Goal: Information Seeking & Learning: Learn about a topic

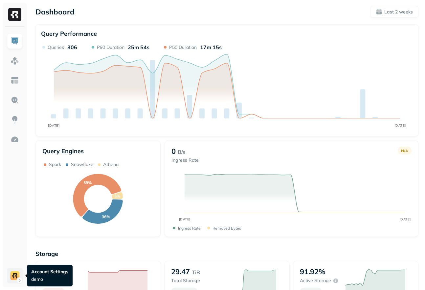
click at [8, 277] on html "Dashboard Last 2 weeks Query Performance SEP [DATE] Queries 306 P90 Duration 25…" at bounding box center [212, 233] width 425 height 466
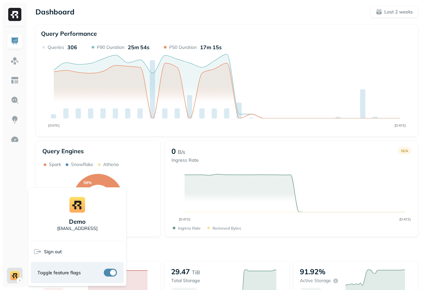
click at [228, 101] on html "Dashboard Last 2 weeks Query Performance SEP [DATE] Queries 306 P90 Duration 25…" at bounding box center [212, 233] width 425 height 466
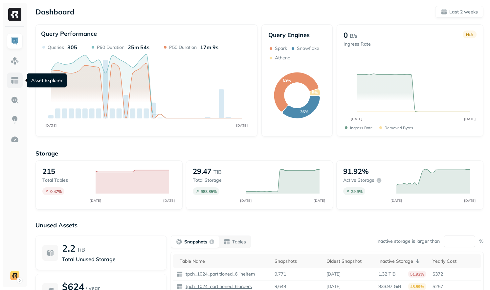
click at [16, 82] on img at bounding box center [15, 80] width 9 height 9
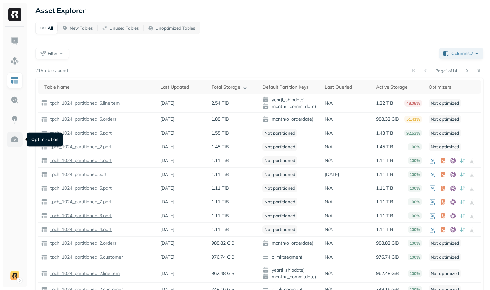
click at [19, 138] on link at bounding box center [15, 140] width 16 height 16
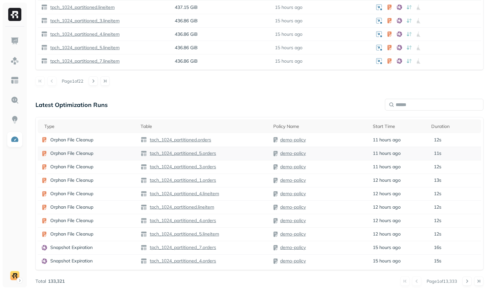
scroll to position [506, 0]
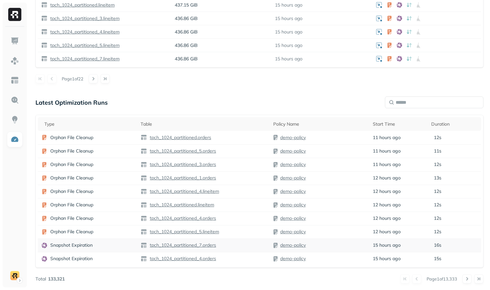
click at [114, 247] on div "Snapshot Expiration" at bounding box center [87, 245] width 93 height 7
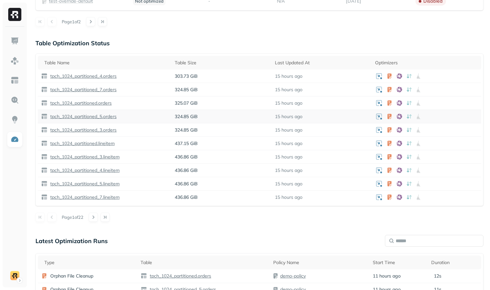
scroll to position [373, 0]
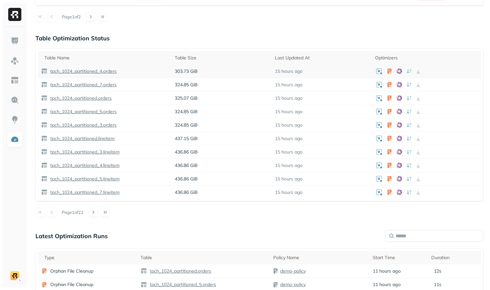
click at [109, 71] on p "tpch_1024_partitioned_4.orders" at bounding box center [83, 71] width 68 height 6
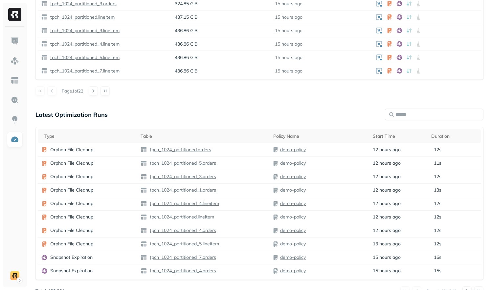
scroll to position [506, 0]
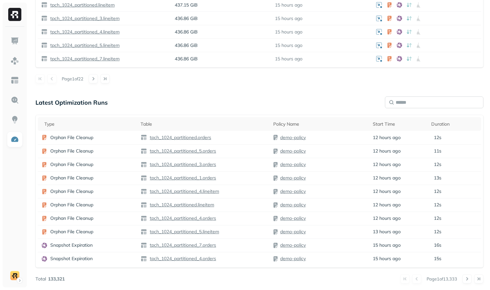
click at [424, 98] on input "text" at bounding box center [434, 103] width 98 height 12
type input "*"
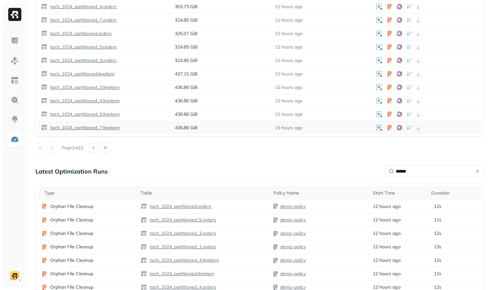
scroll to position [450, 0]
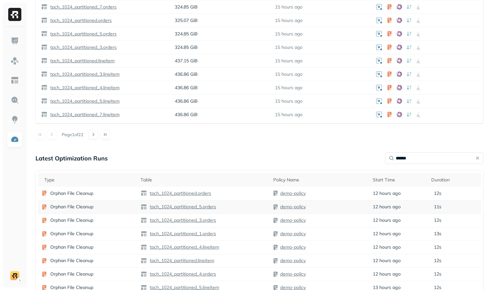
click at [121, 206] on div "Orphan File Cleanup" at bounding box center [87, 207] width 93 height 7
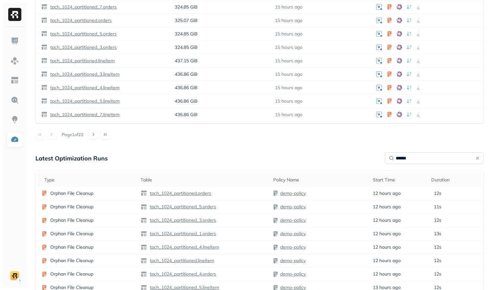
click at [423, 161] on input "******" at bounding box center [434, 158] width 98 height 12
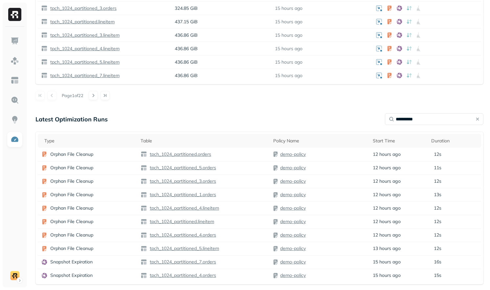
scroll to position [506, 0]
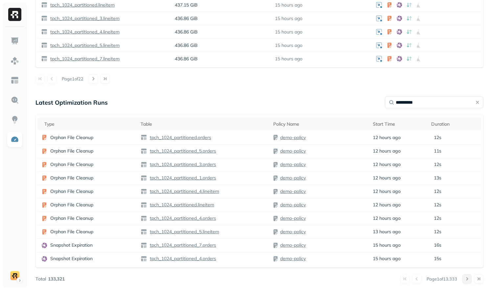
type input "**********"
click at [424, 278] on button at bounding box center [466, 278] width 9 height 9
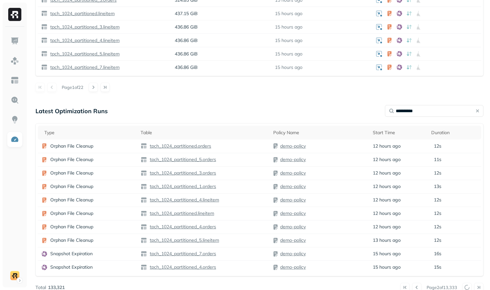
scroll to position [497, 0]
click at [124, 179] on td "Orphan File Cleanup" at bounding box center [87, 173] width 99 height 13
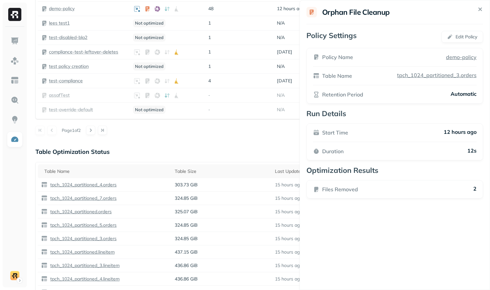
click at [233, 133] on html "Optimization New Policy Optimizers 2 POLICIES Data Compaction 49 Tables ( 23% )…" at bounding box center [245, 139] width 490 height 796
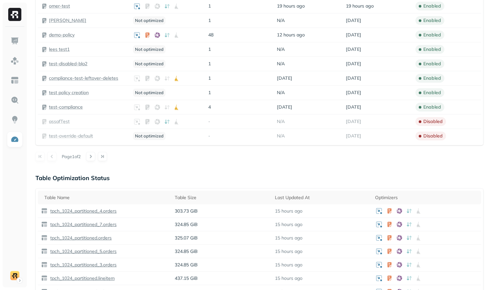
scroll to position [221, 0]
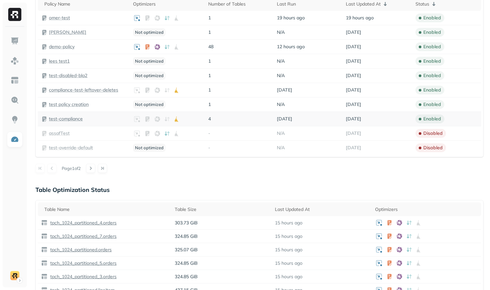
click at [76, 120] on p "test-compliance" at bounding box center [66, 119] width 34 height 6
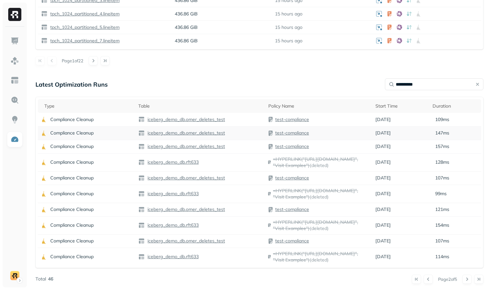
click at [115, 137] on td "Compliance Cleanup" at bounding box center [86, 132] width 97 height 13
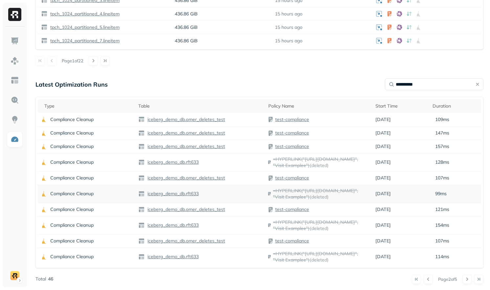
click at [95, 202] on td "Compliance Cleanup" at bounding box center [86, 194] width 97 height 18
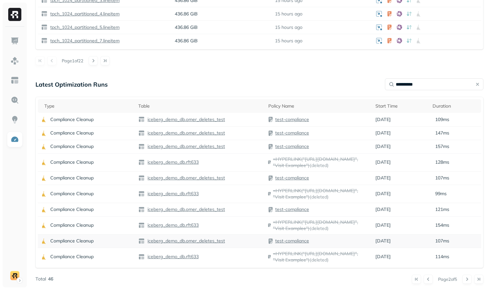
click at [103, 245] on td "Compliance Cleanup" at bounding box center [86, 240] width 97 height 13
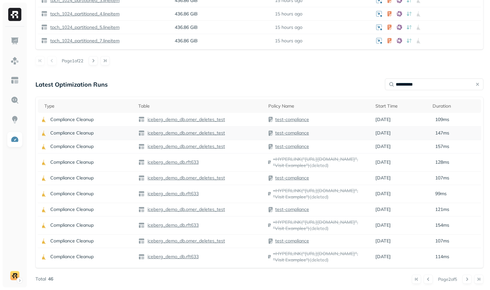
click at [102, 127] on td "Compliance Cleanup" at bounding box center [86, 132] width 97 height 13
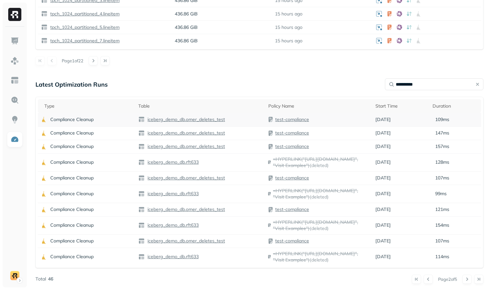
click at [120, 116] on div "Compliance Cleanup" at bounding box center [86, 119] width 91 height 7
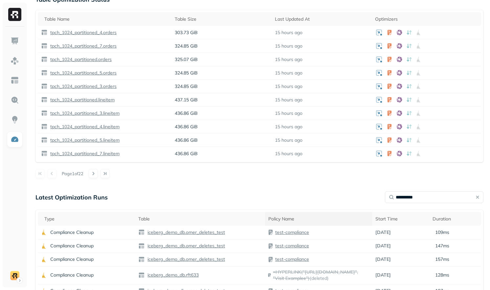
scroll to position [408, 0]
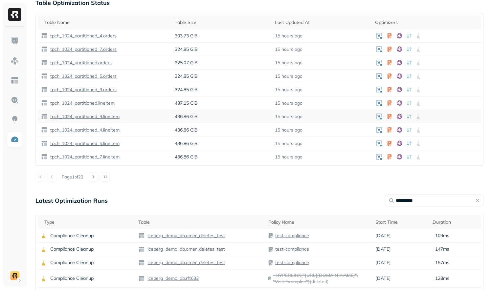
click at [95, 115] on p "tpch_1024_partitioned_3.lineitem" at bounding box center [84, 117] width 71 height 6
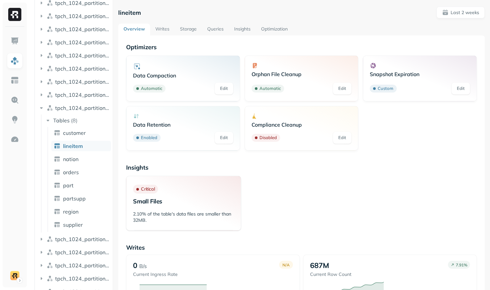
scroll to position [160, 0]
click at [190, 26] on link "Storage" at bounding box center [188, 30] width 27 height 12
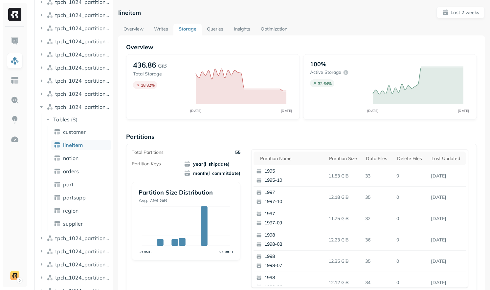
click at [161, 30] on link "Writes" at bounding box center [161, 30] width 25 height 12
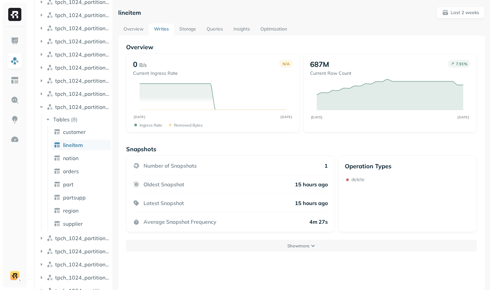
scroll to position [35, 0]
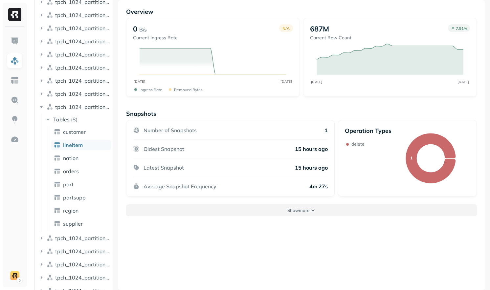
click at [316, 214] on button "Show more" at bounding box center [301, 211] width 351 height 12
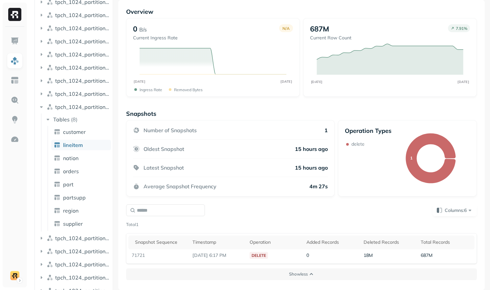
click at [242, 173] on div "Latest Snapshot 15 hours ago" at bounding box center [230, 168] width 195 height 19
click at [18, 99] on img at bounding box center [15, 100] width 9 height 9
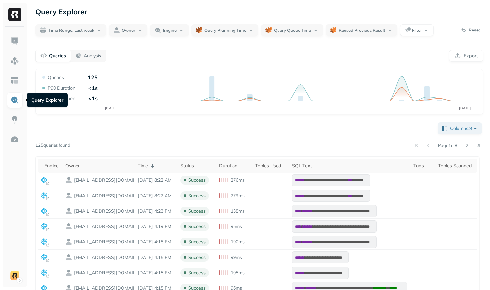
click at [202, 136] on div "**********" at bounding box center [259, 271] width 448 height 300
click at [163, 27] on button "Engine" at bounding box center [169, 30] width 39 height 12
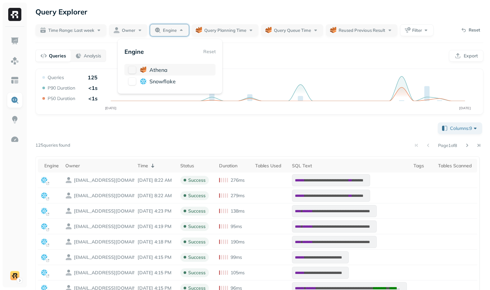
click at [153, 69] on span "athena" at bounding box center [158, 70] width 18 height 7
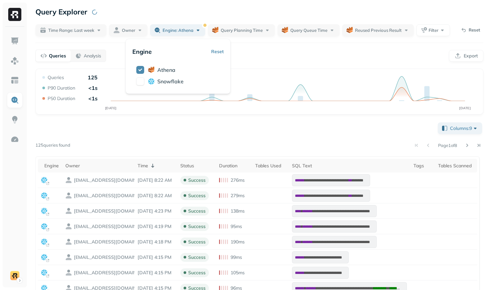
click at [272, 54] on div "Queries Analysis Export" at bounding box center [259, 56] width 448 height 12
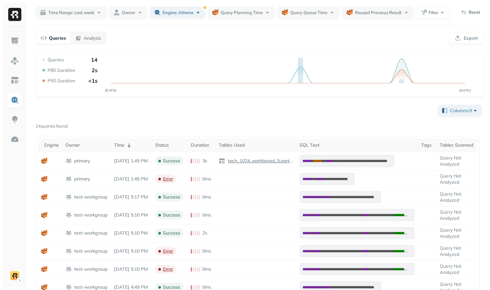
scroll to position [15, 0]
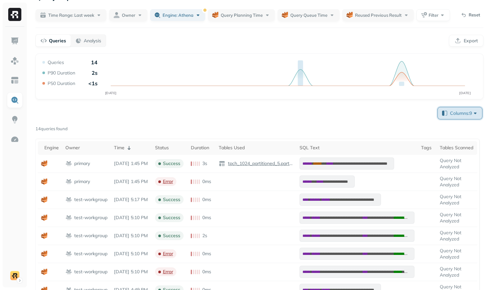
click at [424, 114] on span "Columns: 9" at bounding box center [464, 113] width 29 height 7
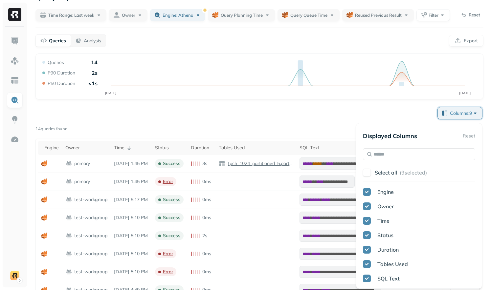
click at [424, 131] on div "Displayed Columns Reset" at bounding box center [419, 136] width 112 height 12
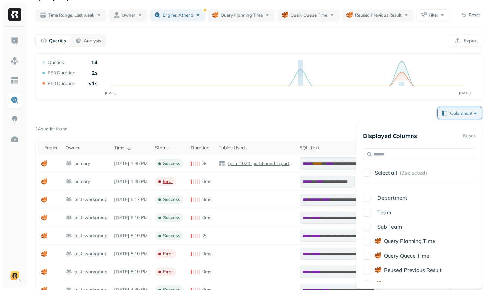
scroll to position [227, 0]
click at [399, 241] on span "Query Planning Time" at bounding box center [409, 240] width 51 height 7
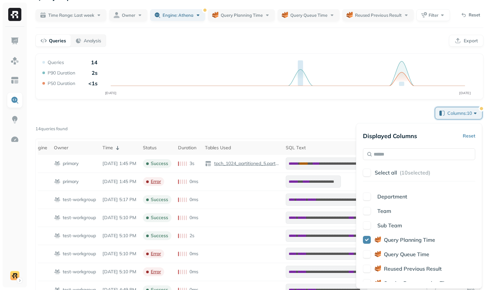
click at [397, 251] on span "Query Queue Time" at bounding box center [406, 254] width 45 height 7
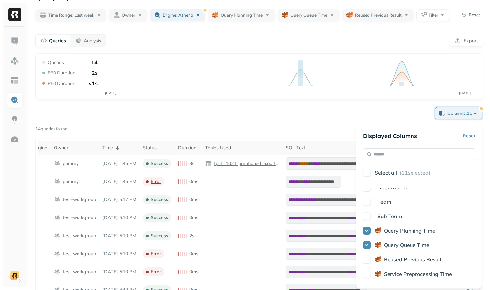
scroll to position [241, 0]
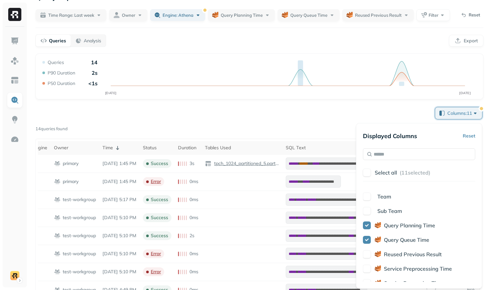
click at [397, 251] on span "Reused Previous Result" at bounding box center [413, 254] width 58 height 7
click at [391, 270] on span "Service Preprocessing Time" at bounding box center [418, 269] width 68 height 7
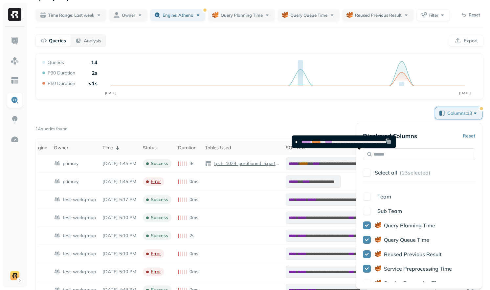
click at [334, 125] on div "**********" at bounding box center [259, 258] width 448 height 304
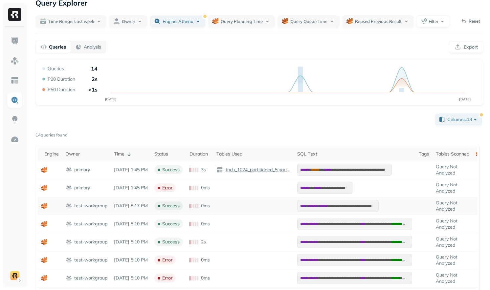
scroll to position [0, 0]
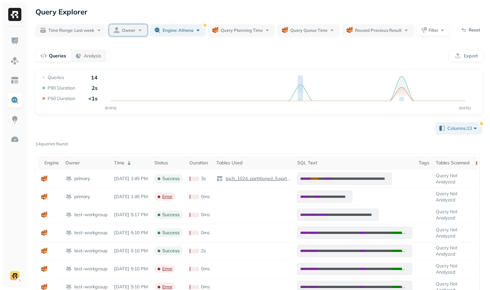
click at [135, 29] on span "Owner" at bounding box center [128, 30] width 13 height 6
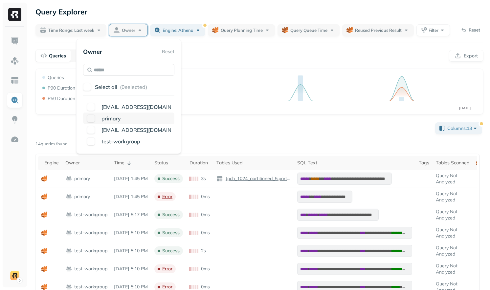
click at [120, 121] on p "primary" at bounding box center [110, 119] width 19 height 8
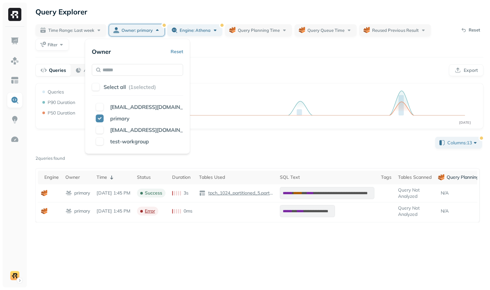
click at [219, 136] on div "**********" at bounding box center [259, 179] width 448 height 87
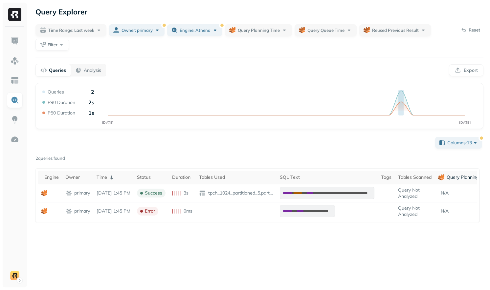
click at [127, 19] on div "**********" at bounding box center [259, 145] width 461 height 290
click at [127, 26] on button "Owner: primary" at bounding box center [136, 30] width 55 height 12
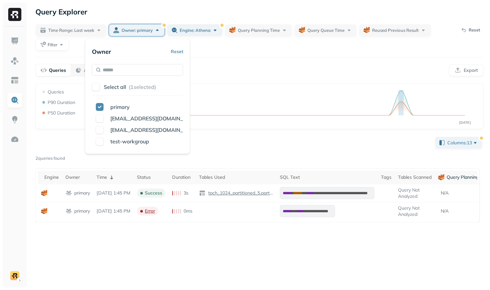
click at [228, 72] on div "Queries Analysis Export" at bounding box center [259, 70] width 448 height 12
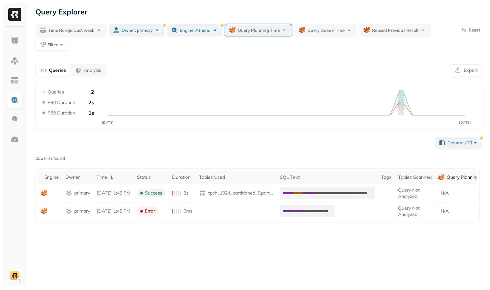
click at [269, 31] on span "Query Planning Time" at bounding box center [259, 30] width 42 height 6
click at [263, 69] on input "text" at bounding box center [270, 70] width 28 height 12
click at [361, 69] on div "Queries Analysis Export" at bounding box center [259, 70] width 448 height 12
click at [239, 30] on span "Query Planning Time" at bounding box center [259, 30] width 42 height 6
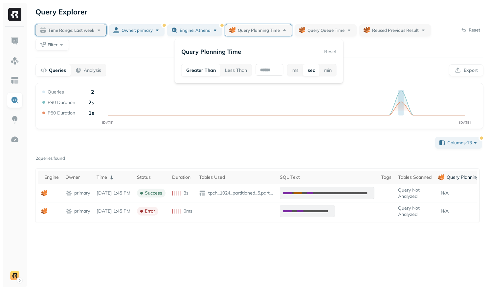
click at [90, 30] on span "Time Range: Last week" at bounding box center [71, 30] width 46 height 6
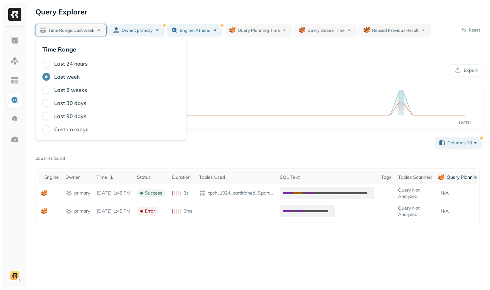
click at [72, 104] on label "Last 30 days" at bounding box center [70, 103] width 32 height 7
click at [50, 104] on button "Last 30 days" at bounding box center [46, 103] width 8 height 8
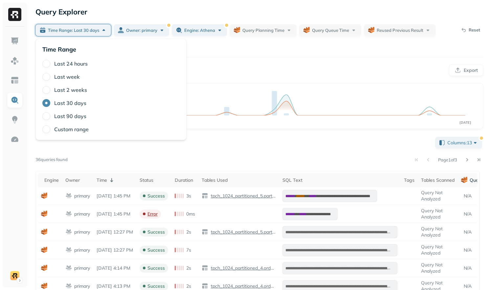
click at [230, 75] on div "Queries Analysis Export" at bounding box center [259, 70] width 448 height 12
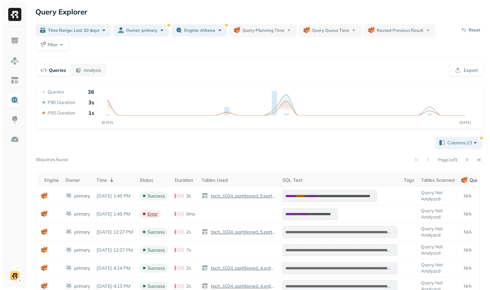
click at [236, 135] on div "**********" at bounding box center [259, 280] width 448 height 395
click at [194, 37] on div "Time Range: Last 30 days Owner: primary Engine: athena Query Planning Time Quer…" at bounding box center [242, 37] width 415 height 26
click at [194, 29] on span "Engine: athena" at bounding box center [199, 30] width 31 height 6
click at [142, 75] on div "Queries Analysis Export" at bounding box center [259, 70] width 448 height 12
click at [197, 28] on span "Engine: athena" at bounding box center [199, 30] width 31 height 6
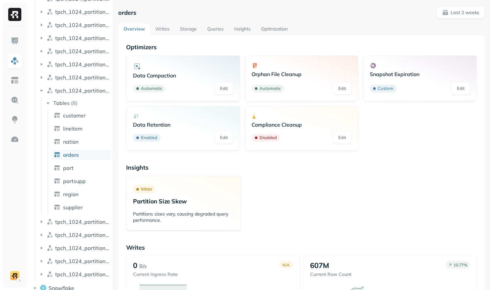
scroll to position [197, 0]
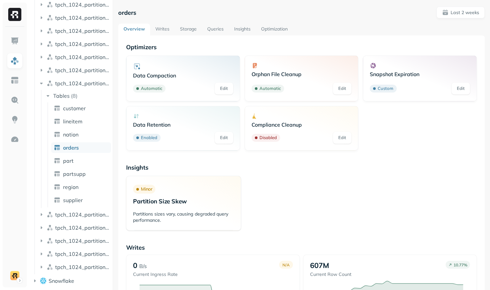
click at [162, 31] on link "Writes" at bounding box center [162, 30] width 25 height 12
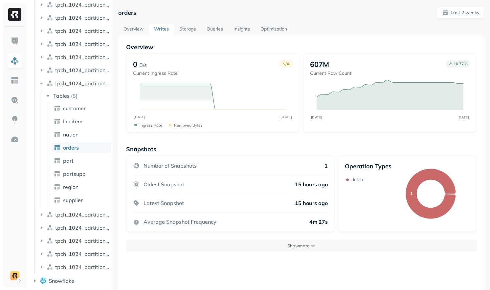
click at [274, 32] on link "Optimization" at bounding box center [273, 30] width 37 height 12
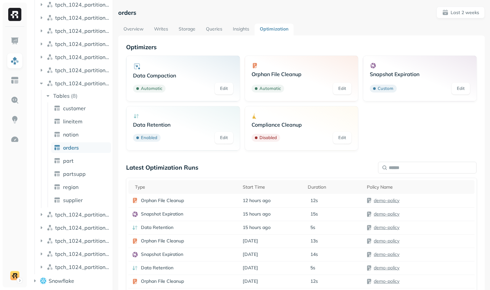
click at [191, 31] on link "Storage" at bounding box center [186, 30] width 27 height 12
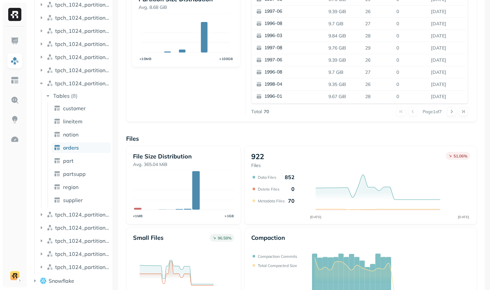
scroll to position [212, 0]
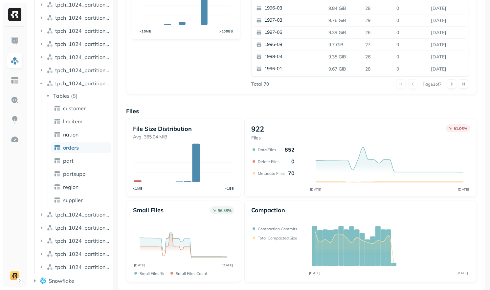
click at [364, 98] on div "Overview 303.73 GiB Total Storage 22.64 % SEP 10 SEP 24 100% Active storage 42.…" at bounding box center [301, 57] width 351 height 451
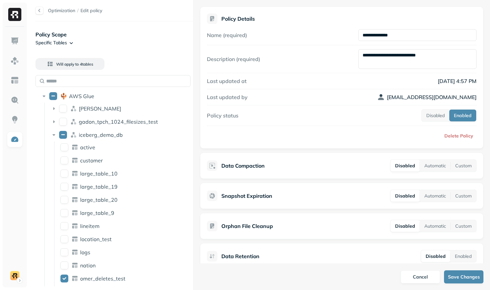
scroll to position [99, 0]
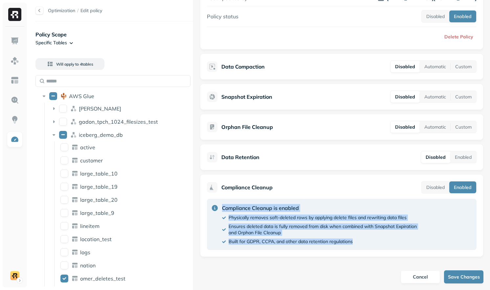
drag, startPoint x: 377, startPoint y: 240, endPoint x: 341, endPoint y: 197, distance: 55.7
click at [341, 197] on div "Compliance Cleanup Disabled Enabled Compliance Cleanup is enabled Physically re…" at bounding box center [341, 215] width 283 height 83
click at [358, 219] on p "Physically removes soft-deleted rows by applying delete files and rewriting dat…" at bounding box center [317, 218] width 178 height 6
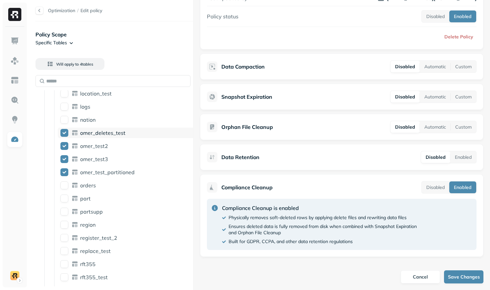
scroll to position [139, 0]
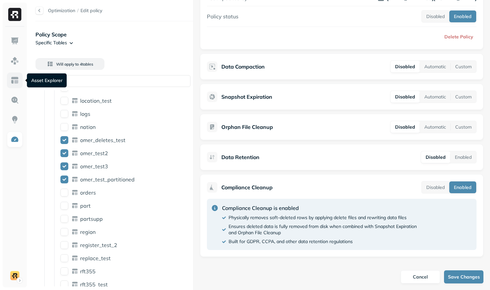
click at [13, 85] on link at bounding box center [15, 81] width 16 height 16
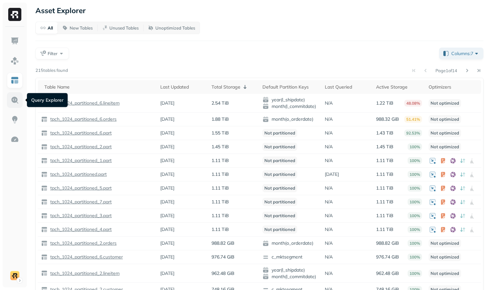
click at [18, 99] on img at bounding box center [15, 100] width 9 height 9
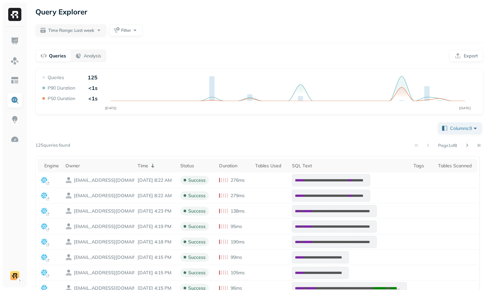
click at [130, 40] on div "**********" at bounding box center [259, 213] width 461 height 427
click at [130, 34] on button "Filter" at bounding box center [125, 30] width 33 height 12
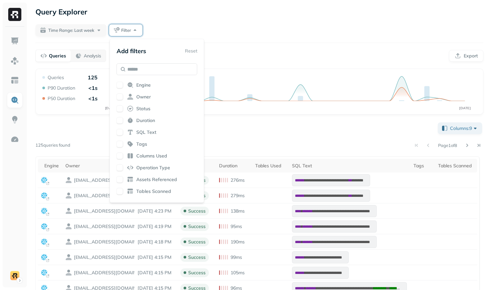
click at [144, 99] on span "Owner" at bounding box center [143, 97] width 14 height 6
click at [259, 35] on div "Time Range: Last week Filter" at bounding box center [259, 30] width 448 height 12
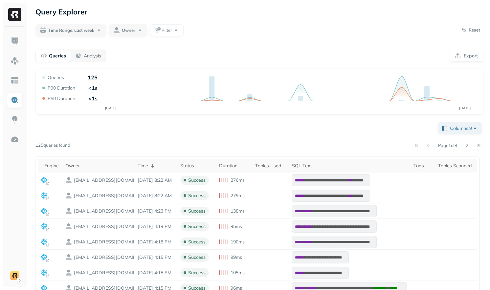
click at [135, 36] on div "**********" at bounding box center [259, 213] width 461 height 427
click at [135, 34] on button "Owner" at bounding box center [128, 30] width 38 height 12
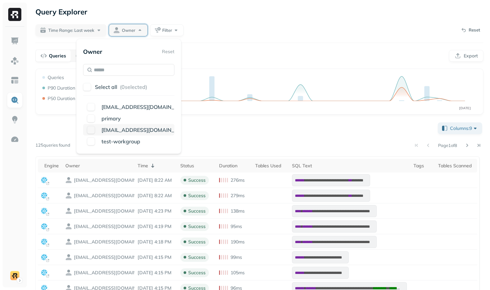
click at [141, 130] on div "shira@ryft.io" at bounding box center [140, 130] width 83 height 8
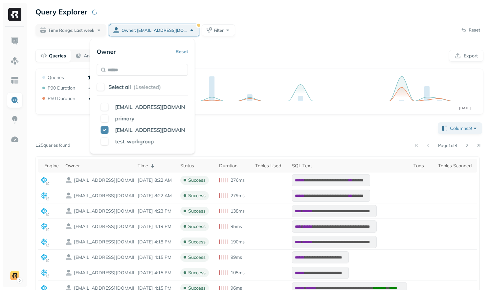
click at [238, 122] on div "**********" at bounding box center [259, 271] width 448 height 300
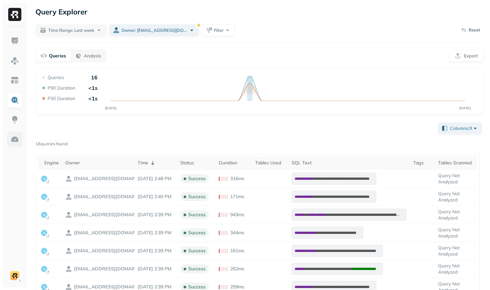
click at [21, 138] on link at bounding box center [15, 140] width 16 height 16
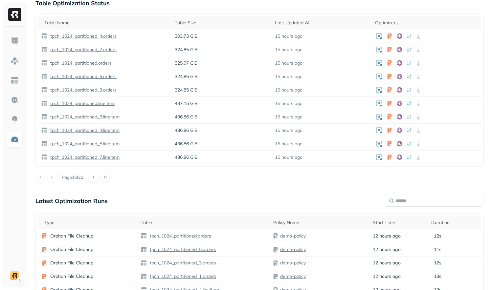
scroll to position [413, 0]
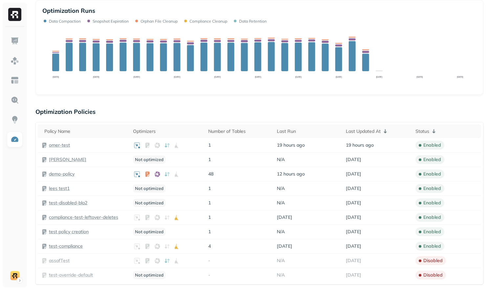
scroll to position [110, 0]
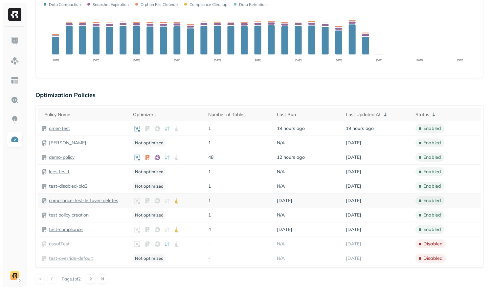
click at [96, 199] on p "compliance-test-leftover-deletes" at bounding box center [83, 201] width 69 height 6
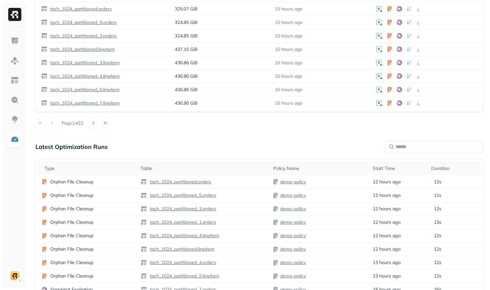
scroll to position [506, 0]
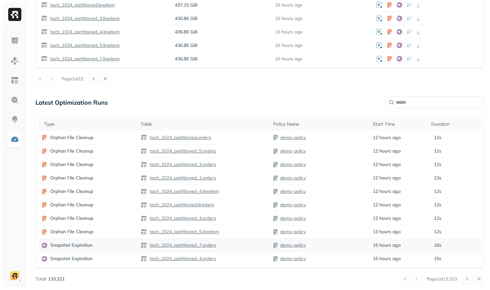
click at [122, 241] on td "Snapshot Expiration" at bounding box center [87, 245] width 99 height 13
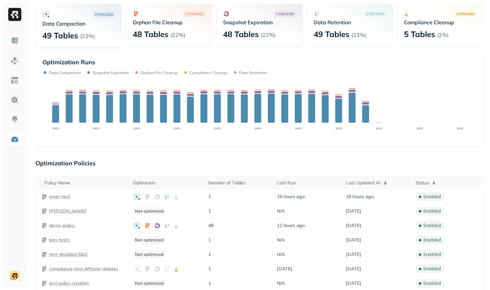
scroll to position [42, 0]
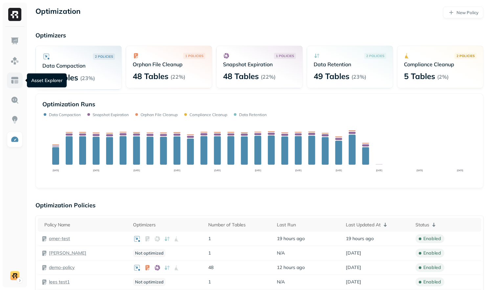
click at [18, 82] on img at bounding box center [15, 80] width 9 height 9
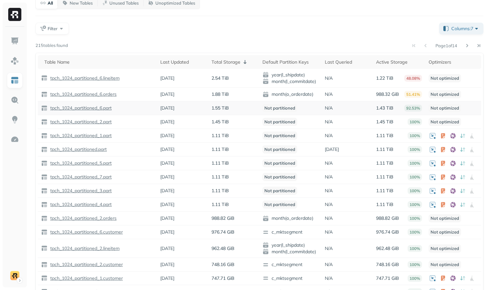
scroll to position [23, 0]
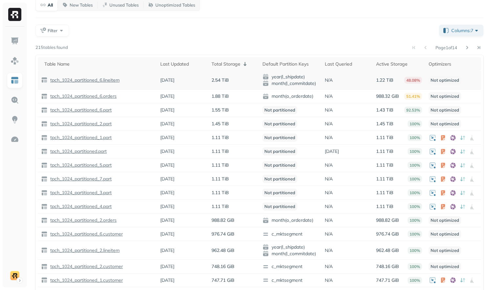
click at [103, 83] on p "tpch_1024_partitioned_6.lineitem" at bounding box center [84, 80] width 71 height 6
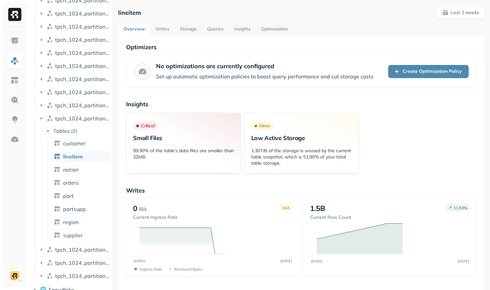
scroll to position [197, 0]
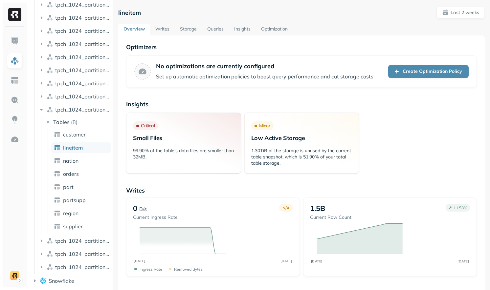
click at [173, 35] on link "Writes" at bounding box center [162, 30] width 25 height 12
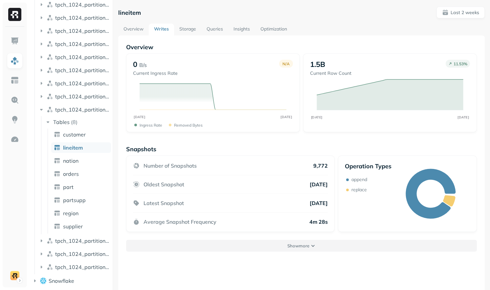
click at [293, 243] on button "Show more" at bounding box center [301, 246] width 351 height 12
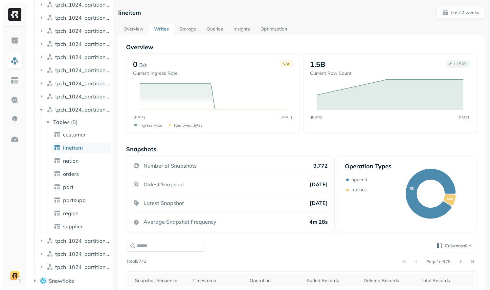
click at [187, 33] on link "Storage" at bounding box center [187, 30] width 27 height 12
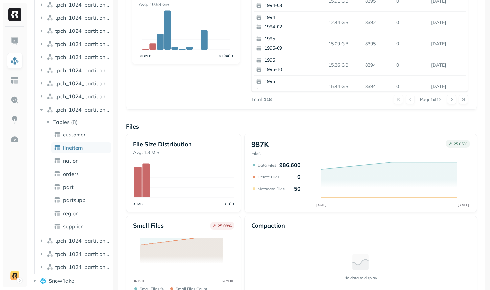
scroll to position [210, 0]
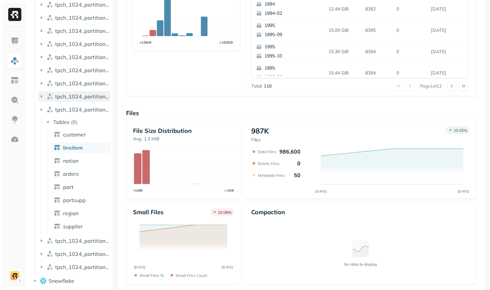
click at [76, 93] on span "tpch_1024_partitioned_5" at bounding box center [82, 96] width 55 height 7
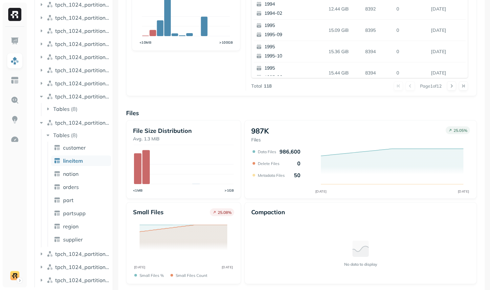
click at [76, 117] on ul "dean gadon_tpch_1024_filesizes_test iceberg_demo_db lee nitzan silver_pipeline …" at bounding box center [72, 70] width 76 height 433
click at [76, 113] on button "Tables ( 8 )" at bounding box center [78, 109] width 66 height 11
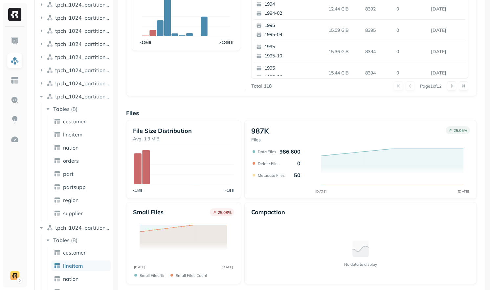
click at [80, 127] on ul "customer lineitem nation orders part partsupp region supplier" at bounding box center [79, 168] width 63 height 105
click at [80, 123] on span "customer" at bounding box center [74, 121] width 23 height 7
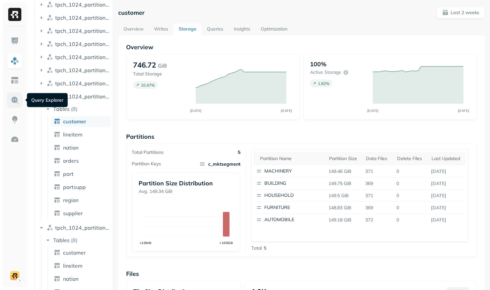
click at [16, 100] on img at bounding box center [15, 100] width 9 height 9
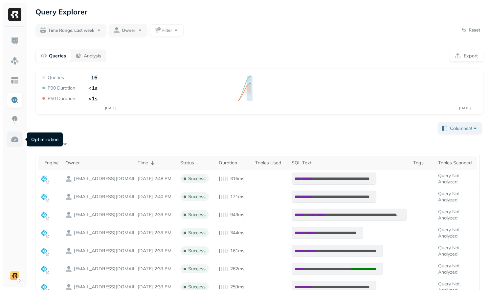
click at [18, 142] on img at bounding box center [15, 139] width 9 height 9
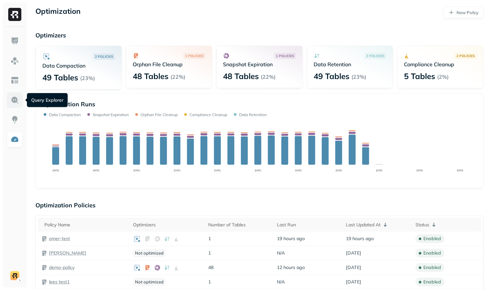
click at [18, 100] on img at bounding box center [15, 100] width 9 height 9
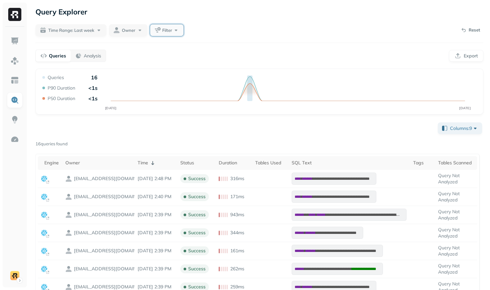
click at [156, 26] on button "Filter" at bounding box center [166, 30] width 33 height 12
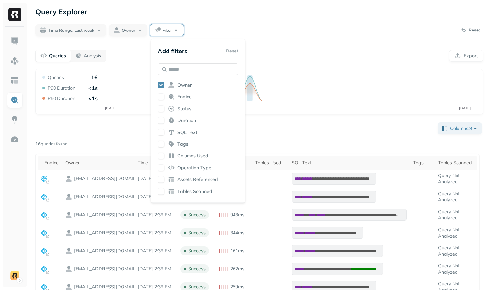
click at [172, 98] on icon at bounding box center [171, 96] width 5 height 5
click at [188, 3] on div "**********" at bounding box center [259, 233] width 461 height 467
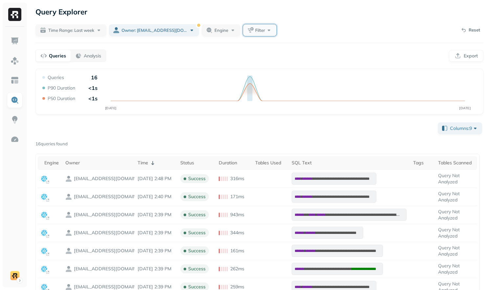
click at [243, 34] on button "Filter" at bounding box center [259, 30] width 33 height 12
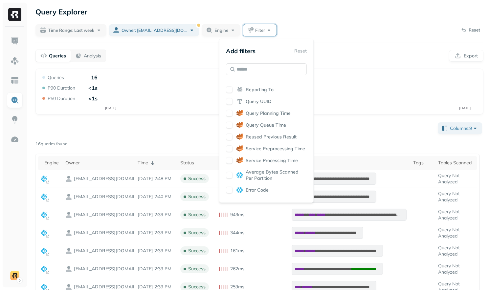
scroll to position [178, 0]
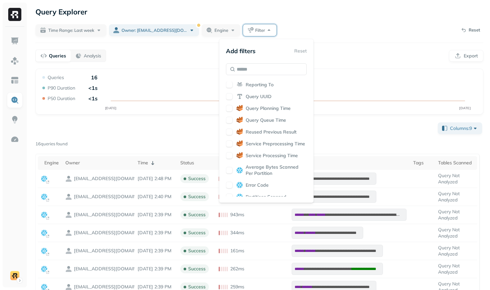
click at [279, 106] on span "Query Planning Time" at bounding box center [268, 108] width 45 height 6
click at [279, 121] on span "Query Queue Time" at bounding box center [266, 120] width 40 height 6
click at [279, 129] on div "Reused Previous Result" at bounding box center [266, 132] width 81 height 7
click at [314, 119] on div "**********" at bounding box center [259, 265] width 448 height 392
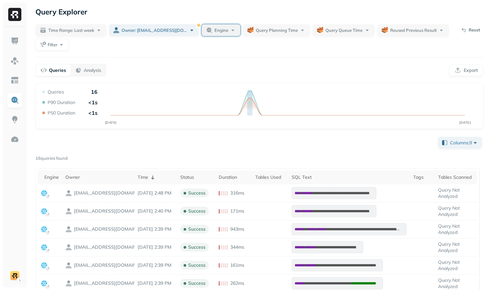
click at [214, 29] on span "Engine" at bounding box center [221, 30] width 14 height 6
click at [203, 74] on div "athena" at bounding box center [197, 69] width 91 height 11
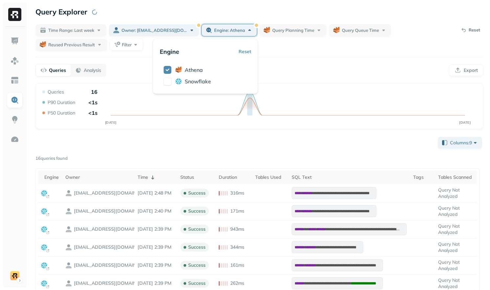
click at [274, 54] on div "**********" at bounding box center [259, 240] width 461 height 481
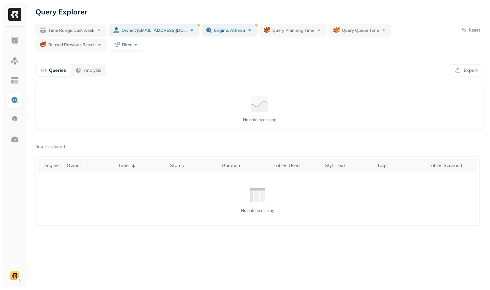
click at [173, 41] on div "Time Range: Last week Owner: shira@ryft.io Engine: athena Query Planning Time Q…" at bounding box center [242, 37] width 415 height 26
click at [173, 35] on button "Owner: shira@ryft.io" at bounding box center [154, 30] width 90 height 12
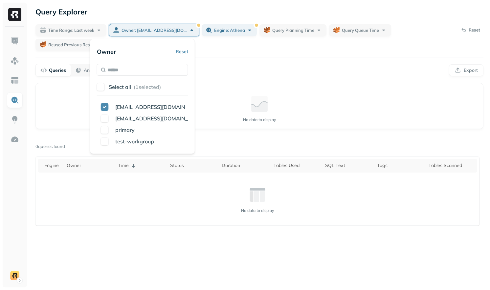
click at [184, 52] on button "Reset" at bounding box center [182, 52] width 12 height 12
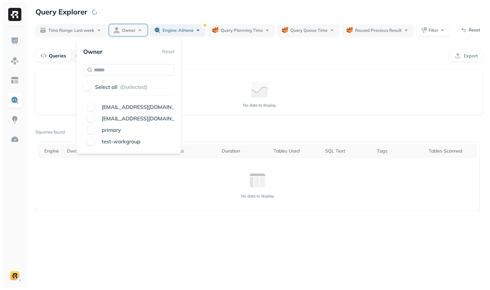
click at [250, 56] on div "Queries Analysis Export" at bounding box center [259, 56] width 448 height 12
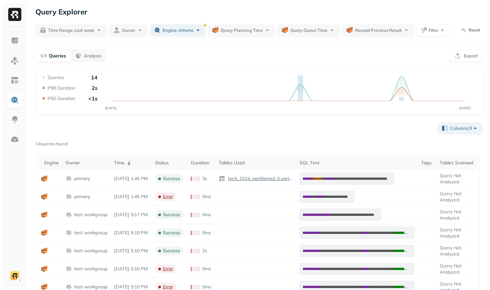
click at [196, 122] on div "**********" at bounding box center [259, 273] width 448 height 304
click at [200, 128] on div "**********" at bounding box center [259, 273] width 448 height 304
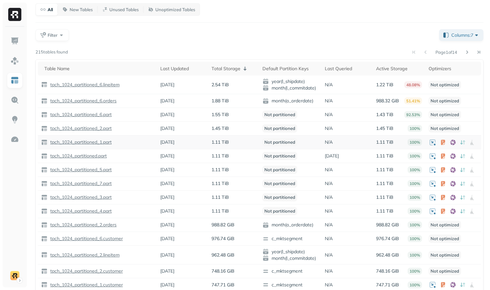
scroll to position [27, 0]
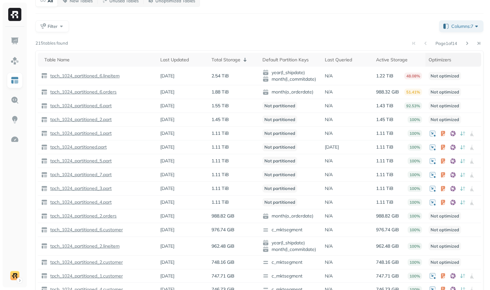
click at [452, 57] on div "Optimizers" at bounding box center [452, 60] width 49 height 6
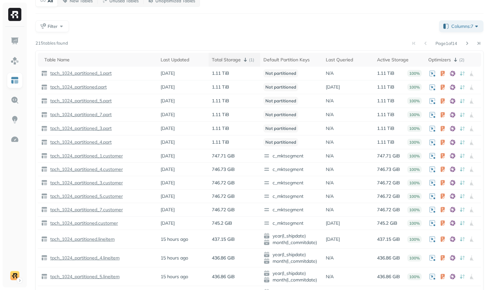
click at [259, 56] on th "Total Storage ( 1 )" at bounding box center [233, 60] width 51 height 14
click at [255, 56] on div "Total Storage ( 1 )" at bounding box center [234, 60] width 45 height 8
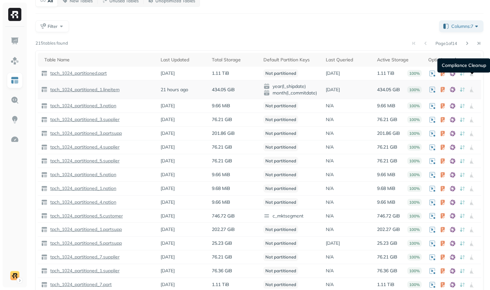
scroll to position [37, 0]
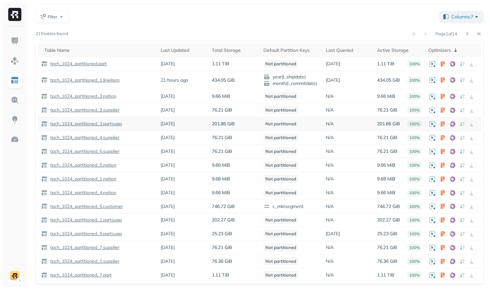
click at [476, 127] on div at bounding box center [453, 124] width 50 height 8
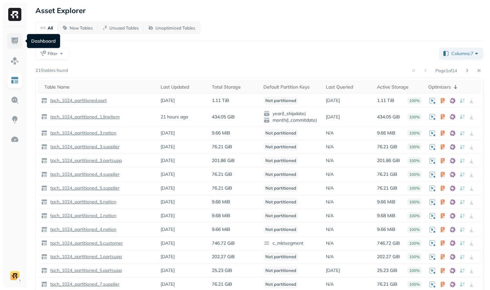
click at [11, 46] on link at bounding box center [15, 41] width 16 height 16
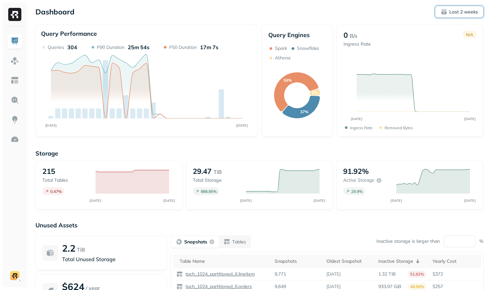
click at [452, 16] on button "Last 2 weeks" at bounding box center [459, 12] width 48 height 12
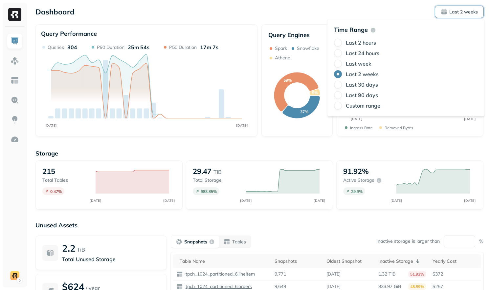
click at [299, 17] on div "Dashboard Last 2 weeks" at bounding box center [259, 12] width 448 height 12
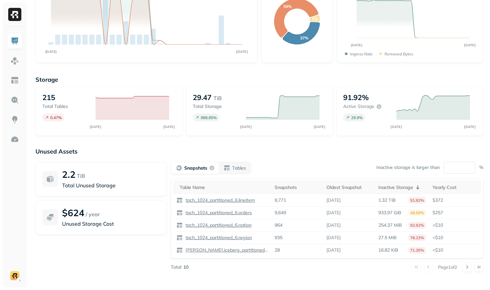
scroll to position [75, 0]
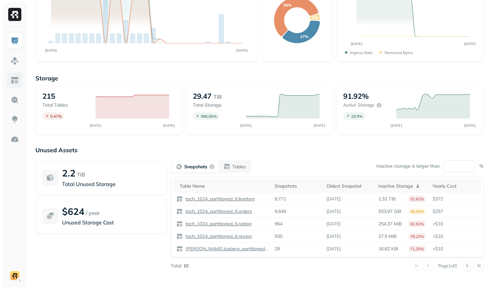
click at [17, 78] on img at bounding box center [15, 80] width 9 height 9
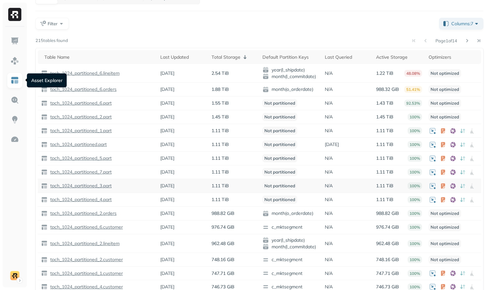
scroll to position [41, 0]
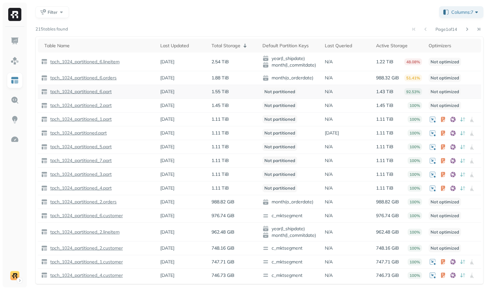
click at [108, 92] on p "tpch_1024_partitioned_6.part" at bounding box center [80, 92] width 63 height 6
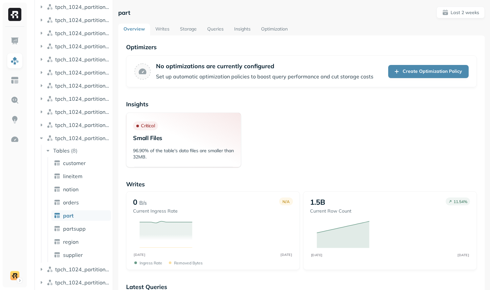
scroll to position [197, 0]
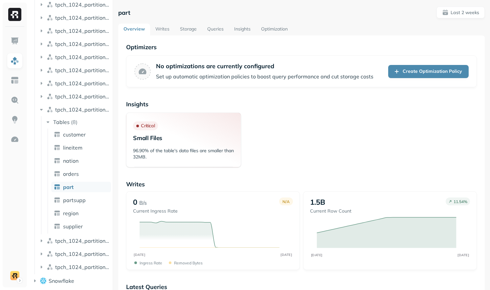
click at [184, 27] on link "Storage" at bounding box center [188, 30] width 27 height 12
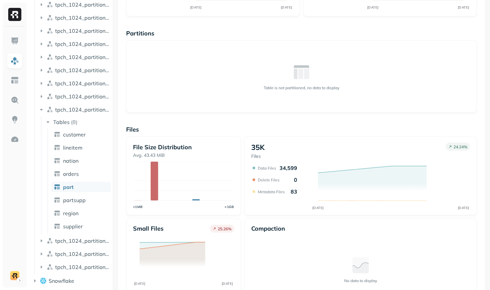
scroll to position [122, 0]
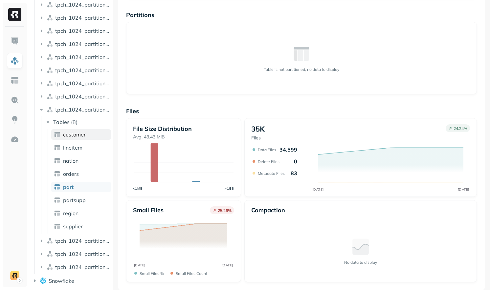
click at [74, 133] on span "customer" at bounding box center [74, 134] width 23 height 7
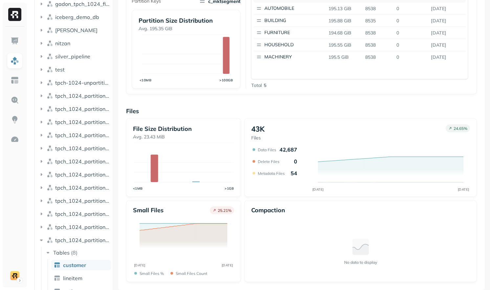
scroll to position [28, 0]
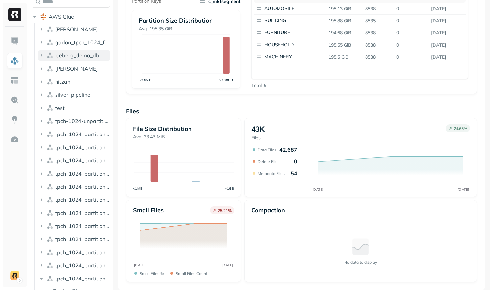
click at [74, 54] on span "iceberg_demo_db" at bounding box center [77, 55] width 44 height 7
click at [77, 57] on span "iceberg_demo_db" at bounding box center [77, 55] width 44 height 7
click at [10, 138] on link at bounding box center [15, 140] width 16 height 16
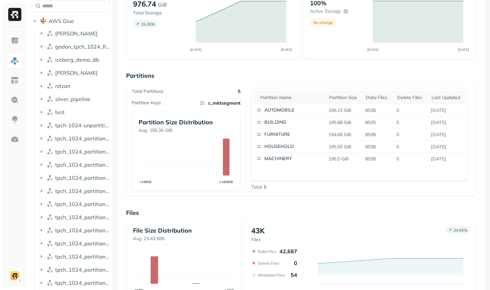
scroll to position [12, 0]
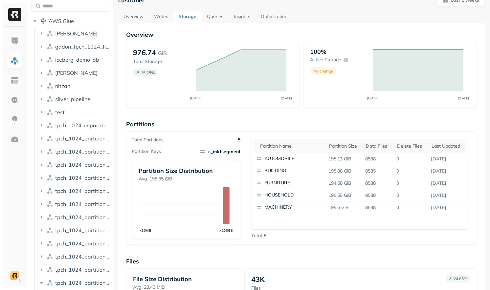
click at [159, 17] on link "Writes" at bounding box center [161, 17] width 25 height 12
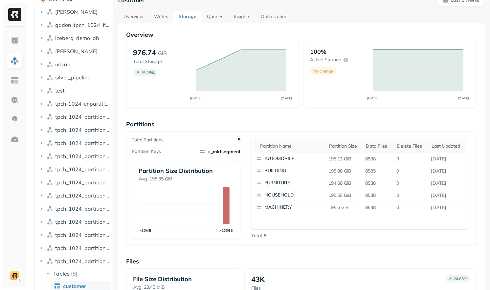
scroll to position [47, 0]
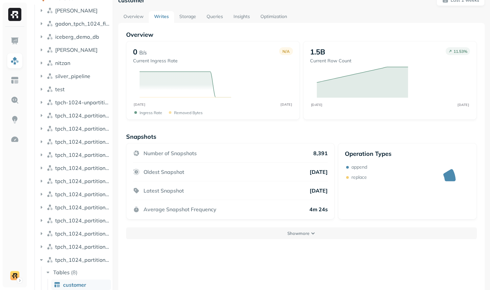
scroll to position [35, 0]
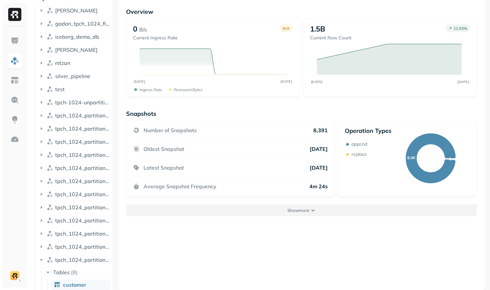
click at [260, 205] on button "Show more" at bounding box center [301, 211] width 351 height 12
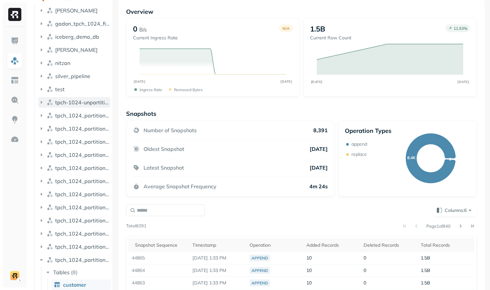
click at [74, 102] on span "tpch-1024-unpartitioned" at bounding box center [82, 102] width 55 height 7
click at [74, 116] on p "( 8 )" at bounding box center [74, 115] width 7 height 7
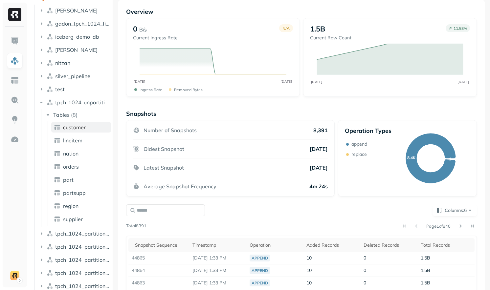
click at [74, 130] on span "customer" at bounding box center [74, 127] width 23 height 7
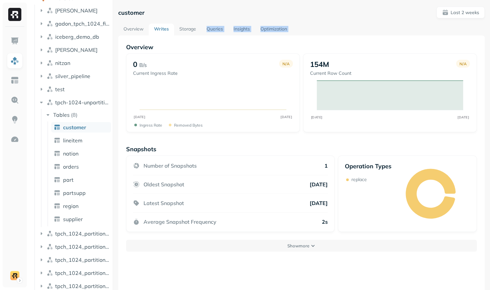
click at [190, 35] on div "Overview Writes Storage Queries Insights Optimization Overview 0 B/s Current In…" at bounding box center [301, 175] width 366 height 302
click at [190, 32] on link "Storage" at bounding box center [187, 30] width 27 height 12
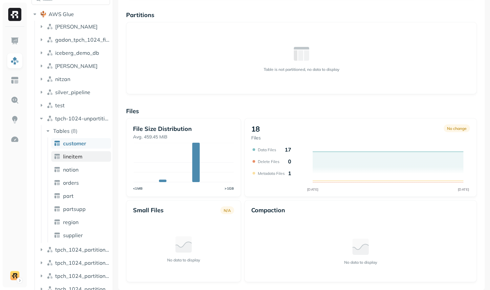
scroll to position [20, 0]
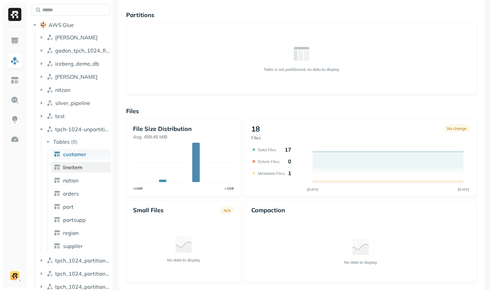
click at [78, 166] on span "lineitem" at bounding box center [72, 167] width 19 height 7
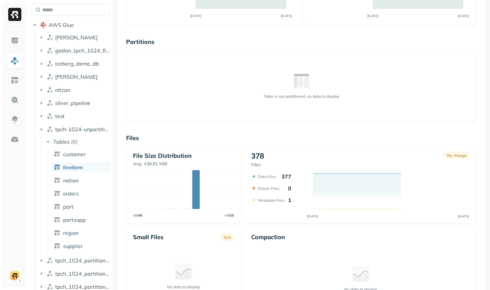
scroll to position [122, 0]
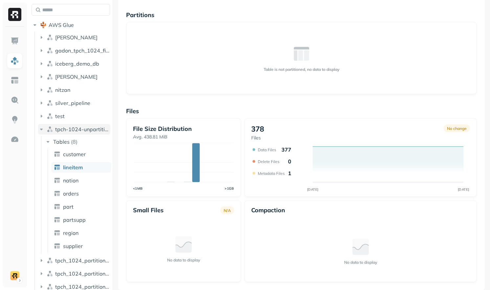
click at [63, 124] on button "tpch-1024-unpartitioned" at bounding box center [74, 129] width 72 height 11
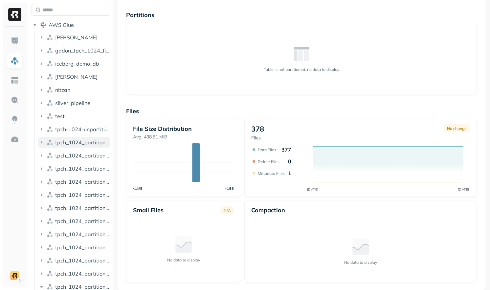
click at [63, 141] on span "tpch_1024_partitioned" at bounding box center [82, 142] width 55 height 7
click at [74, 154] on p "( 8 )" at bounding box center [74, 155] width 7 height 7
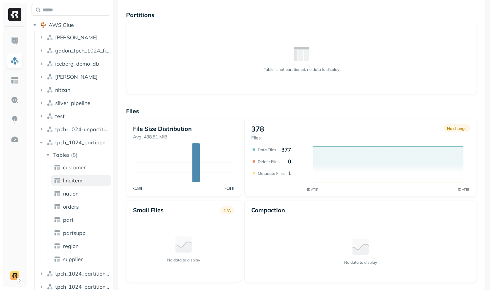
click at [72, 180] on span "lineitem" at bounding box center [72, 180] width 19 height 7
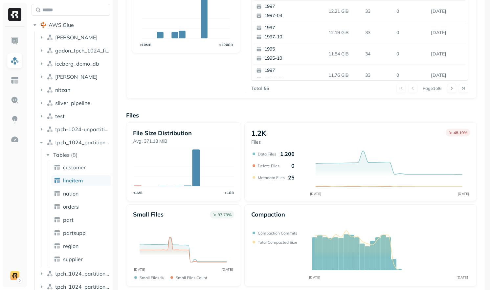
scroll to position [212, 0]
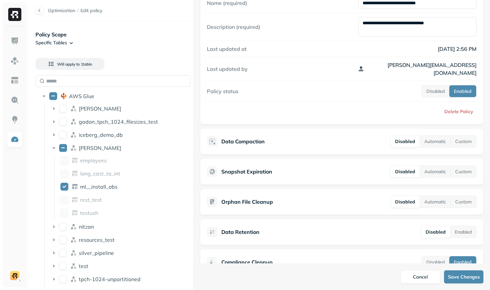
scroll to position [34, 0]
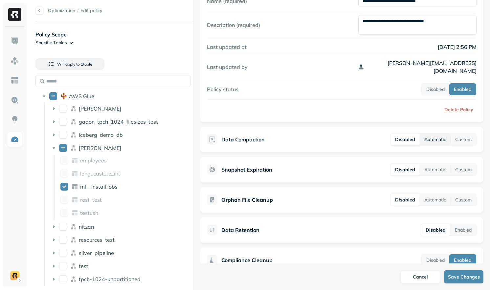
click at [442, 134] on button "Automatic" at bounding box center [435, 140] width 31 height 12
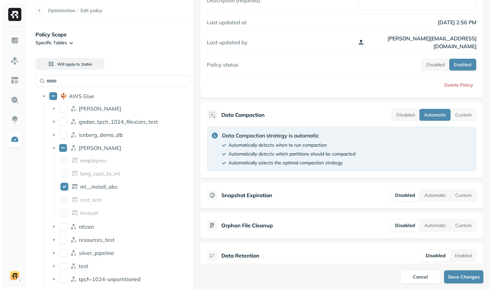
scroll to position [61, 0]
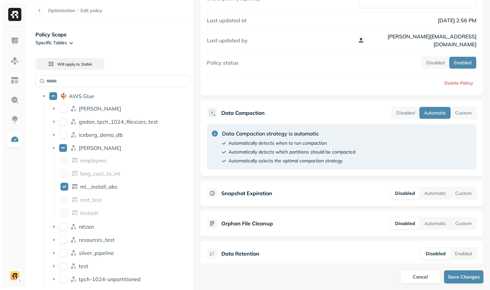
click at [335, 187] on div "Snapshot Expiration Disabled Automatic Custom" at bounding box center [342, 193] width 270 height 12
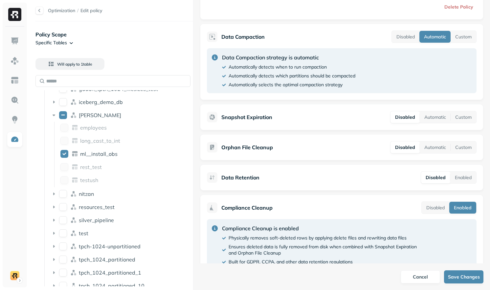
scroll to position [149, 0]
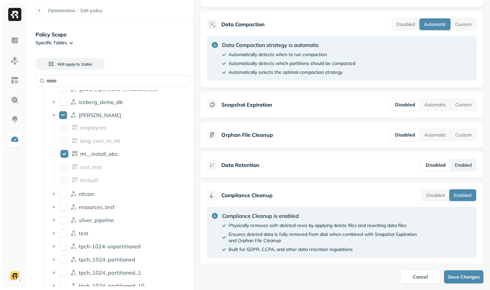
click at [453, 159] on button "Enabled" at bounding box center [463, 165] width 26 height 12
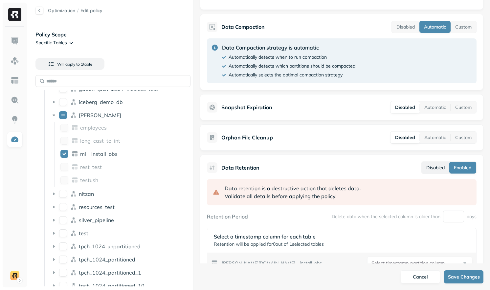
scroll to position [146, 0]
click at [445, 163] on button "Disabled" at bounding box center [436, 169] width 28 height 12
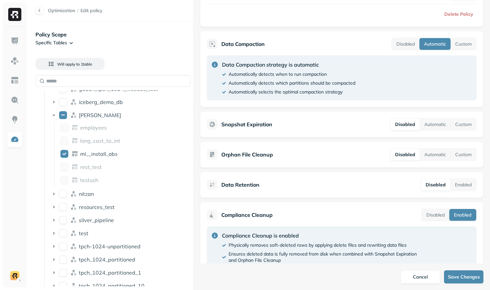
scroll to position [126, 0]
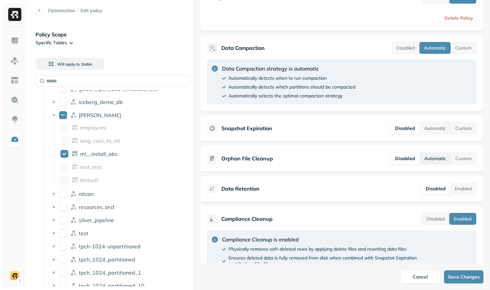
click at [440, 153] on button "Automatic" at bounding box center [435, 159] width 31 height 12
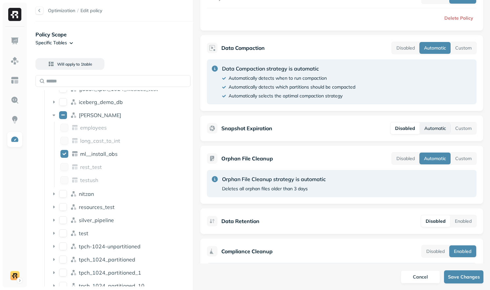
click at [439, 124] on button "Automatic" at bounding box center [435, 128] width 31 height 12
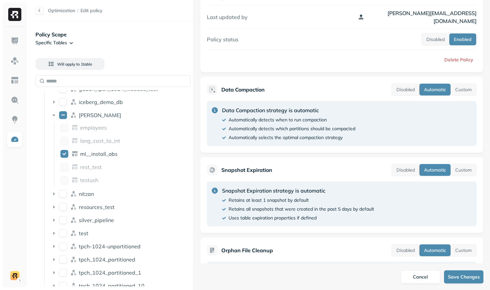
scroll to position [67, 0]
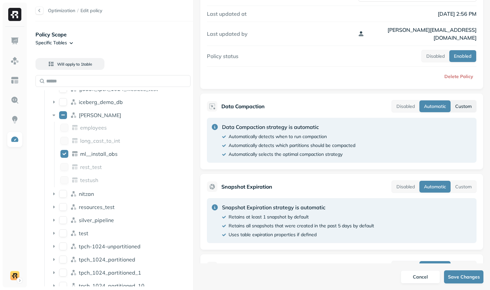
click at [456, 100] on button "Custom" at bounding box center [463, 106] width 26 height 12
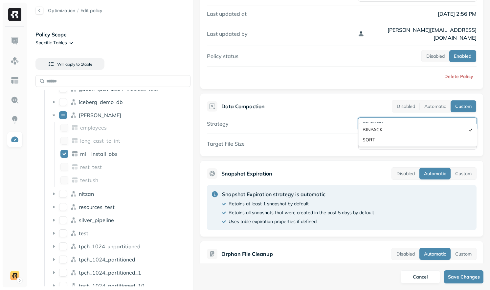
click at [420, 118] on html "**********" at bounding box center [245, 145] width 490 height 290
click at [322, 126] on html "**********" at bounding box center [245, 145] width 490 height 290
click at [371, 138] on input "Target File Size" at bounding box center [417, 144] width 118 height 12
drag, startPoint x: 431, startPoint y: 100, endPoint x: 432, endPoint y: 87, distance: 13.5
click at [432, 93] on div "Data Compaction Disabled Automatic Custom Strategy BINPACK ******* **** Target …" at bounding box center [341, 124] width 283 height 63
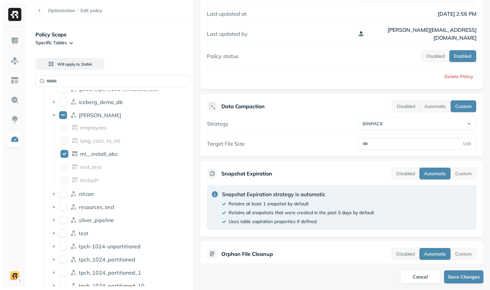
click at [398, 128] on div "Strategy BINPACK ******* **** Target File Size MiB" at bounding box center [342, 134] width 270 height 32
click at [395, 138] on input "Target File Size" at bounding box center [417, 144] width 118 height 12
click at [396, 124] on div "Strategy BINPACK ******* **** Target File Size MiB" at bounding box center [342, 134] width 270 height 32
click at [424, 101] on button "Automatic" at bounding box center [435, 106] width 31 height 12
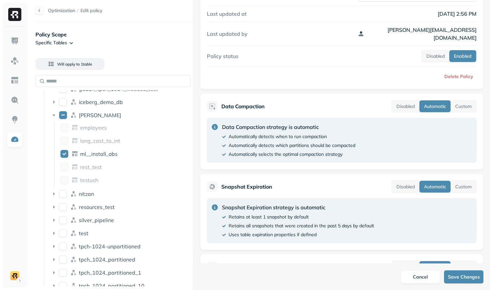
click at [384, 145] on div "Data Compaction strategy is automatic Automatically detects when to run compact…" at bounding box center [342, 140] width 270 height 45
click at [14, 43] on img at bounding box center [15, 41] width 9 height 9
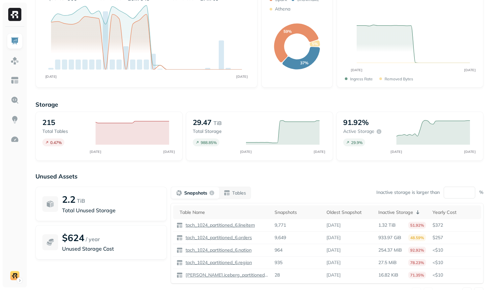
scroll to position [56, 0]
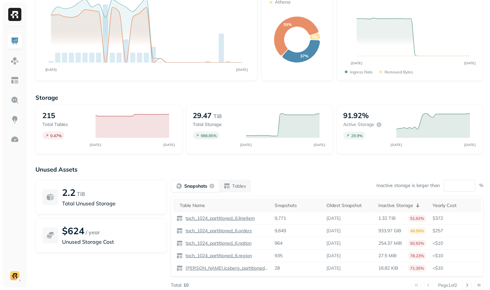
click at [236, 191] on button "Tables" at bounding box center [235, 186] width 32 height 12
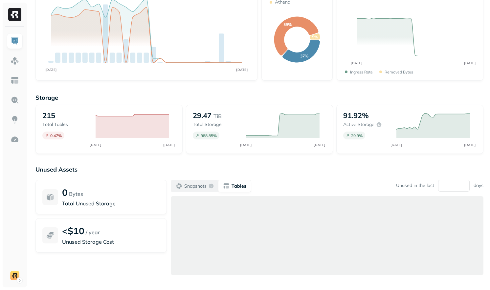
click at [189, 190] on button "Snapshots" at bounding box center [194, 186] width 47 height 12
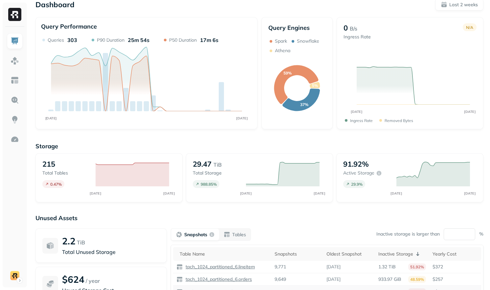
scroll to position [0, 0]
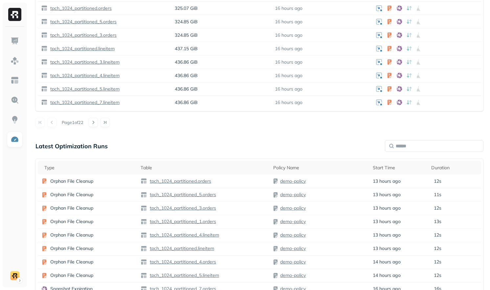
scroll to position [506, 0]
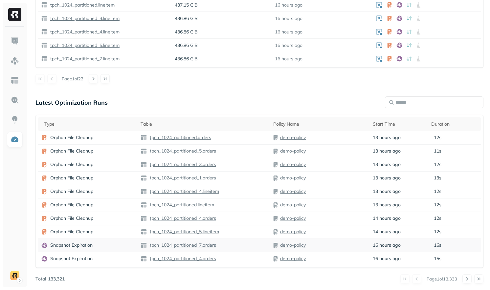
click at [348, 248] on div "demo-policy" at bounding box center [319, 245] width 93 height 7
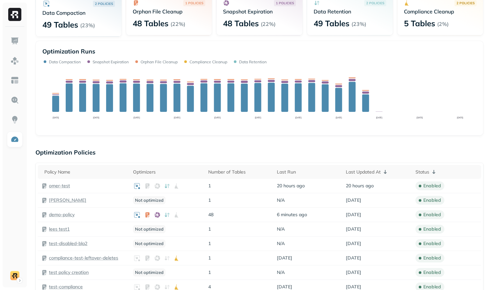
scroll to position [97, 0]
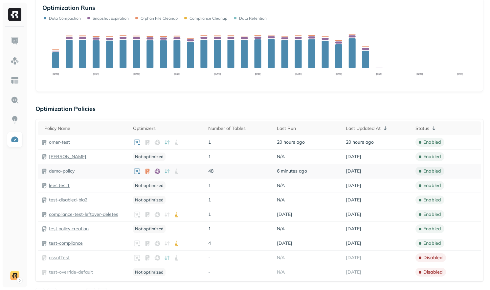
click at [66, 172] on p "demo-policy" at bounding box center [62, 171] width 26 height 6
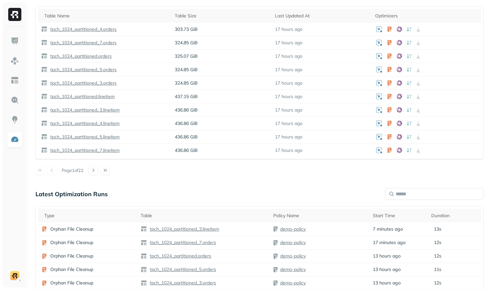
scroll to position [506, 0]
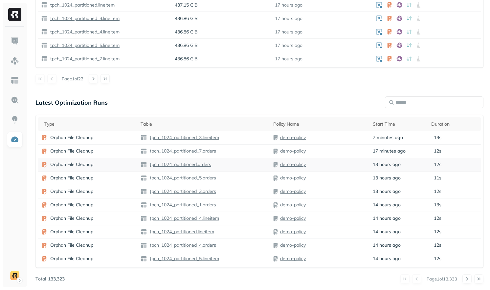
click at [231, 169] on td "tpch_1024_partitioned.orders" at bounding box center [203, 164] width 133 height 13
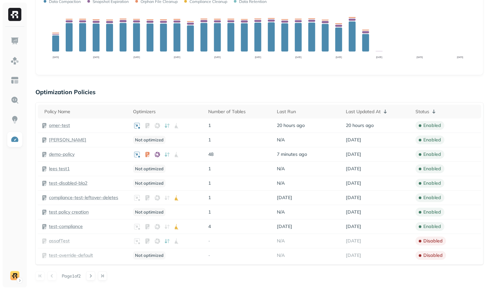
scroll to position [0, 0]
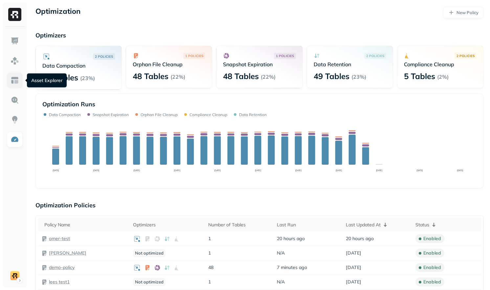
click at [13, 81] on img at bounding box center [15, 80] width 9 height 9
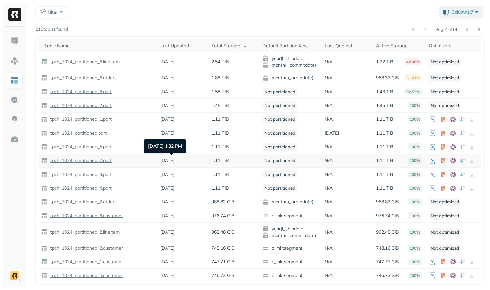
scroll to position [32, 0]
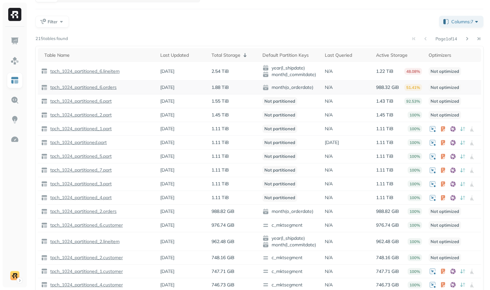
click at [104, 89] on p "tpch_1024_partitioned_6.orders" at bounding box center [83, 87] width 68 height 6
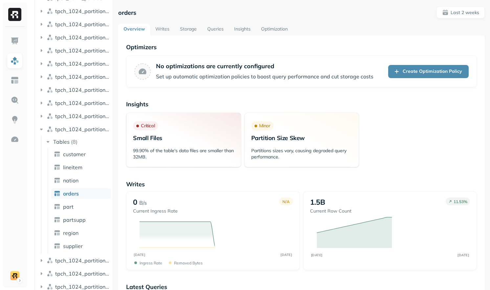
scroll to position [197, 0]
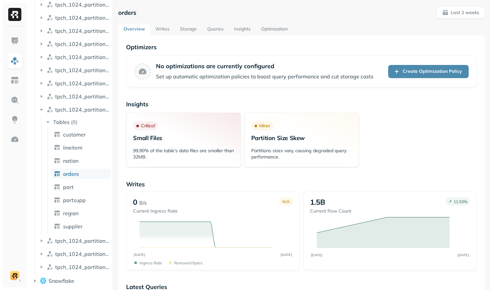
click at [190, 29] on link "Storage" at bounding box center [188, 30] width 27 height 12
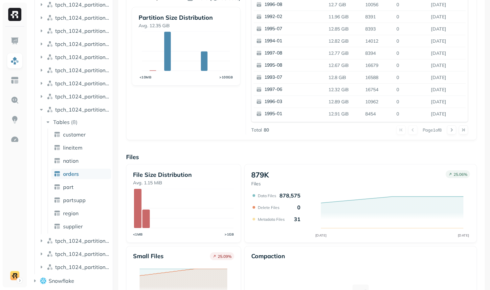
scroll to position [212, 0]
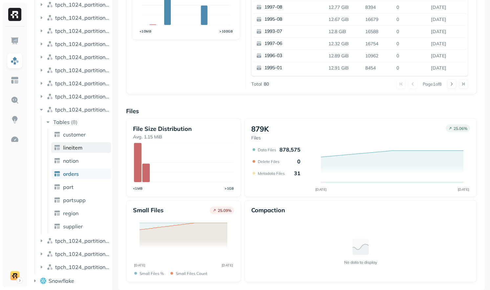
click at [76, 145] on span "lineitem" at bounding box center [72, 147] width 19 height 7
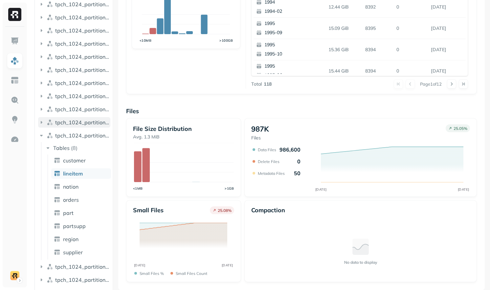
scroll to position [146, 0]
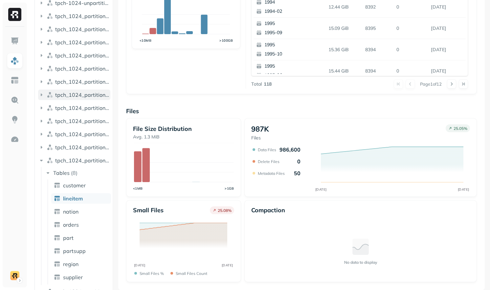
click at [72, 93] on span "tpch_1024_partitioned_14" at bounding box center [82, 95] width 55 height 7
click at [79, 111] on button "Tables ( 8 )" at bounding box center [78, 107] width 66 height 11
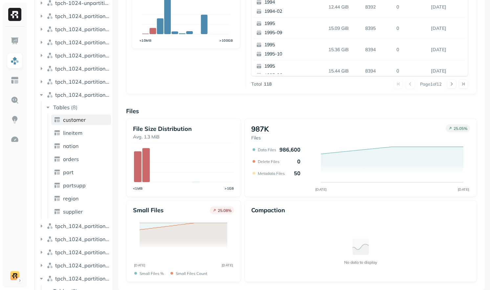
click at [81, 123] on span "customer" at bounding box center [74, 120] width 23 height 7
click at [81, 137] on link "lineitem" at bounding box center [81, 133] width 60 height 11
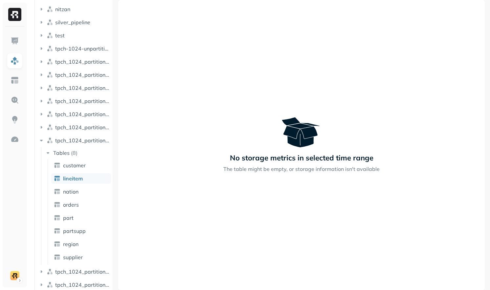
scroll to position [71, 0]
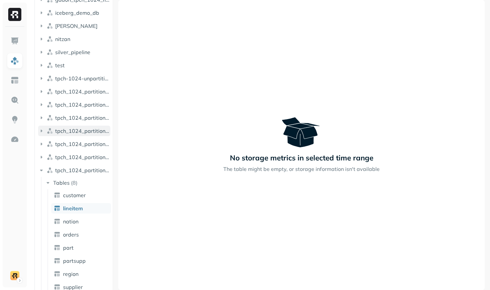
click at [80, 126] on button "tpch_1024_partitioned_11" at bounding box center [74, 131] width 72 height 11
click at [77, 148] on button "Tables ( 8 )" at bounding box center [78, 143] width 66 height 11
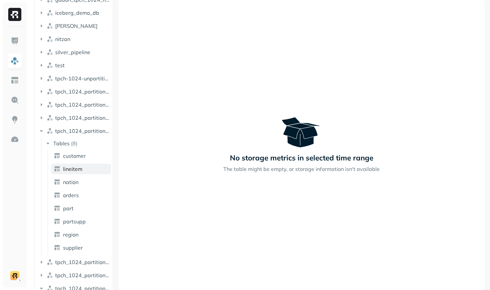
click at [74, 167] on span "lineitem" at bounding box center [72, 169] width 19 height 7
click at [71, 108] on button "tpch_1024_partitioned_1" at bounding box center [74, 104] width 72 height 11
click at [72, 119] on p "( 9 )" at bounding box center [74, 117] width 7 height 7
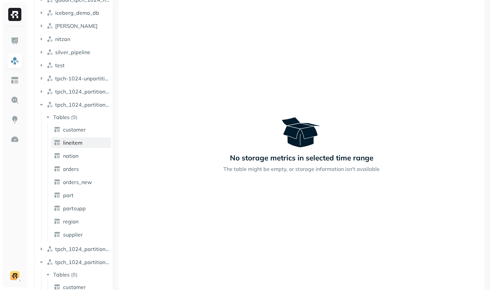
click at [69, 143] on span "lineitem" at bounding box center [72, 143] width 19 height 7
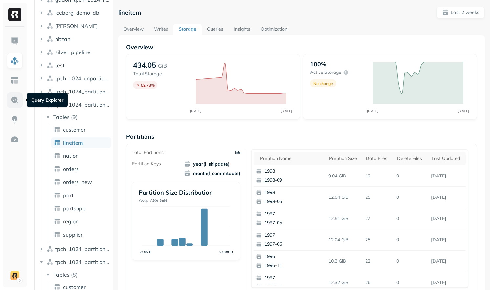
click at [9, 101] on link at bounding box center [15, 100] width 16 height 16
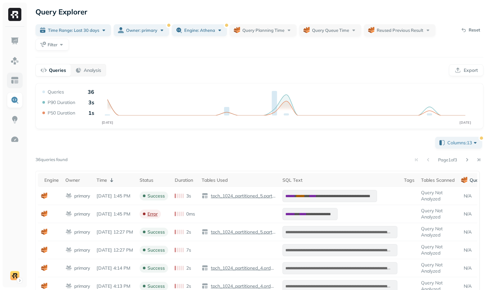
click at [19, 73] on link at bounding box center [15, 81] width 16 height 16
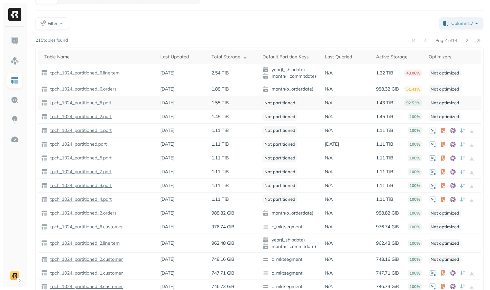
scroll to position [37, 0]
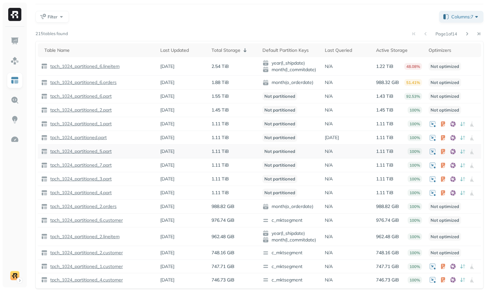
click at [102, 150] on p "tpch_1024_partitioned_5.part" at bounding box center [80, 151] width 63 height 6
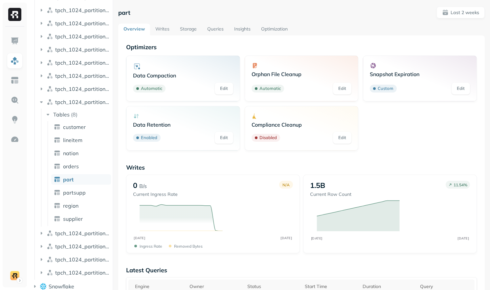
scroll to position [197, 0]
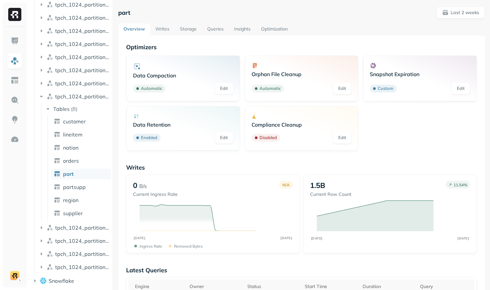
click at [185, 33] on link "Storage" at bounding box center [188, 30] width 27 height 12
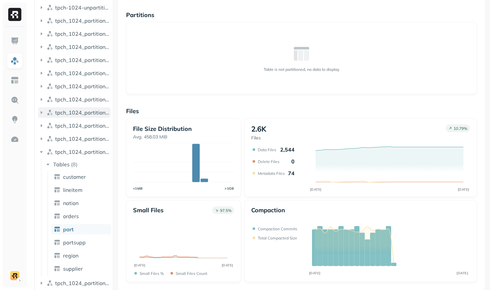
scroll to position [98, 0]
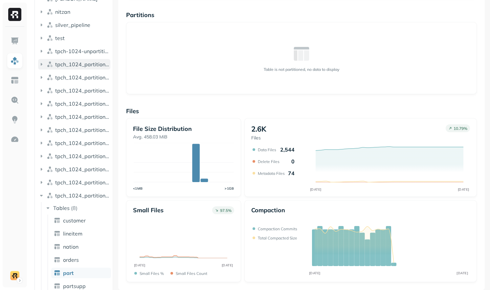
click at [86, 65] on span "tpch_1024_partitioned" at bounding box center [82, 64] width 55 height 7
click at [87, 78] on button "Tables ( 8 )" at bounding box center [78, 77] width 66 height 11
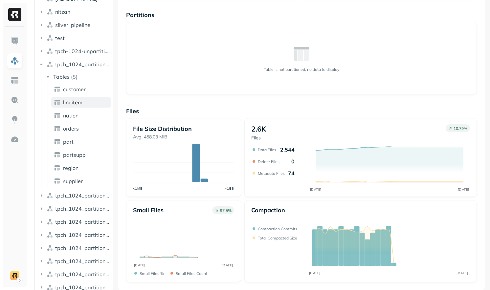
click at [88, 99] on link "lineitem" at bounding box center [81, 102] width 60 height 11
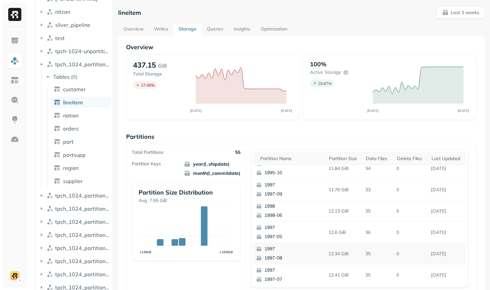
click at [213, 28] on link "Queries" at bounding box center [215, 30] width 27 height 12
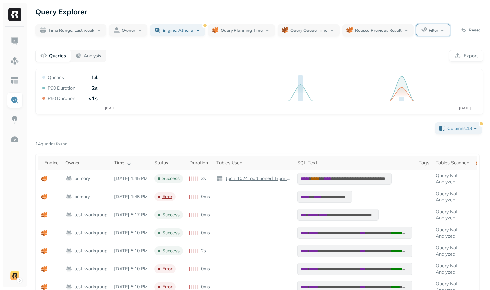
click at [422, 28] on button "Filter" at bounding box center [432, 30] width 33 height 12
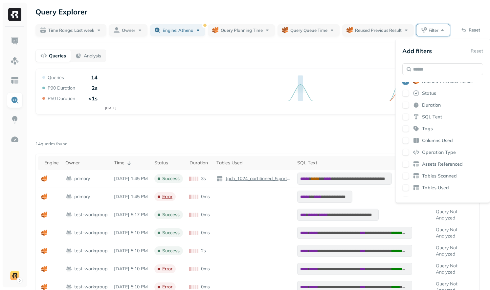
scroll to position [55, 0]
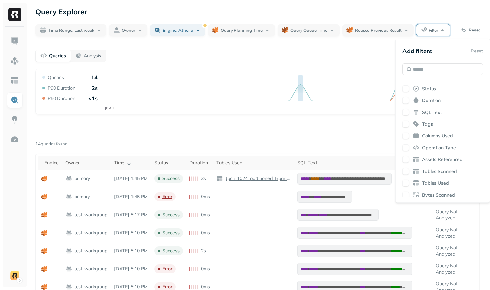
click at [428, 103] on span "Duration" at bounding box center [431, 101] width 19 height 6
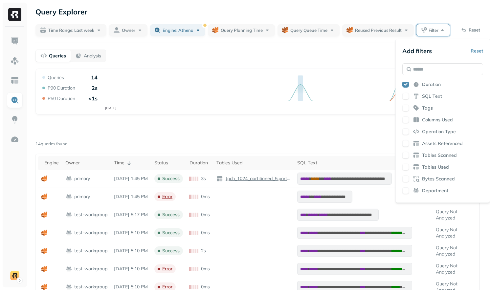
scroll to position [75, 0]
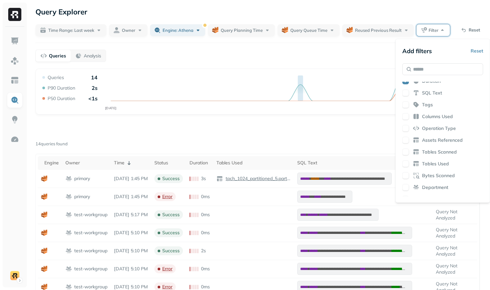
click at [433, 118] on span "Columns Used" at bounding box center [437, 117] width 31 height 6
click at [436, 143] on div "Engine Owner Query Planning Time Query Queue Time Reused Previous Result Status…" at bounding box center [442, 139] width 81 height 115
click at [434, 140] on span "Assets Referenced" at bounding box center [442, 140] width 41 height 6
click at [427, 162] on span "Tables Used" at bounding box center [435, 164] width 27 height 6
click at [387, 131] on div "**********" at bounding box center [259, 273] width 448 height 304
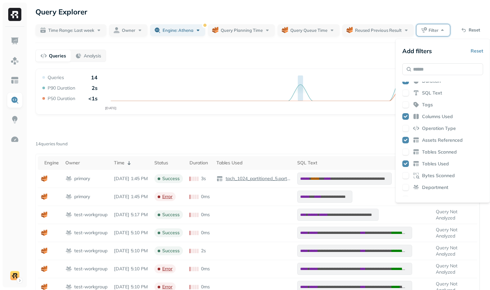
scroll to position [0, 0]
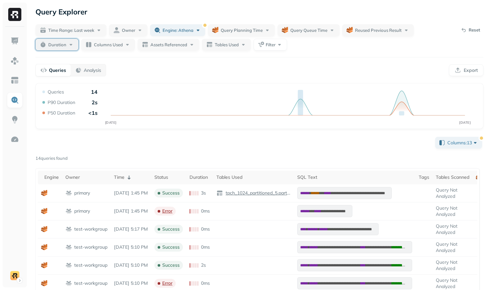
click at [58, 39] on button "Duration" at bounding box center [56, 45] width 43 height 12
click at [103, 78] on input "text" at bounding box center [94, 84] width 26 height 12
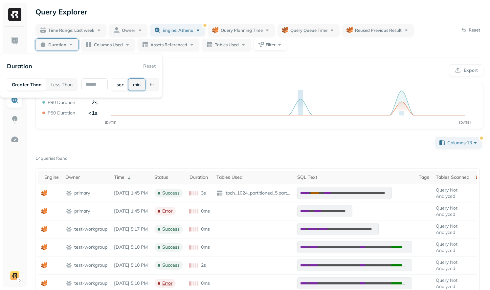
click at [133, 87] on button "min" at bounding box center [136, 85] width 17 height 12
click at [121, 49] on button "Columns Used" at bounding box center [108, 45] width 54 height 12
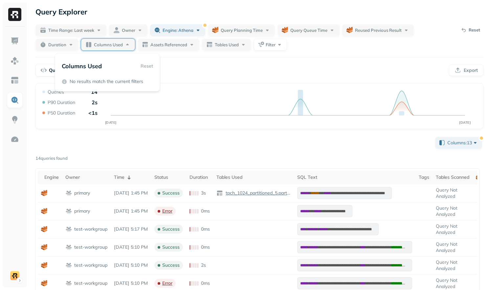
click at [221, 89] on icon "SEP [DATE]" at bounding box center [259, 108] width 437 height 39
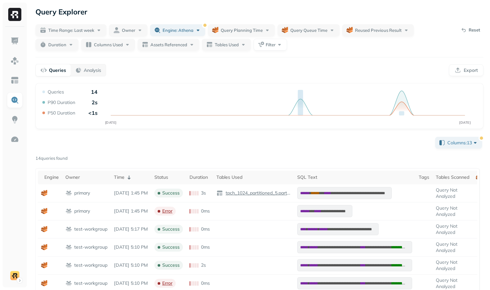
click at [268, 52] on div "**********" at bounding box center [259, 222] width 461 height 445
click at [268, 49] on button "Filter" at bounding box center [269, 45] width 33 height 12
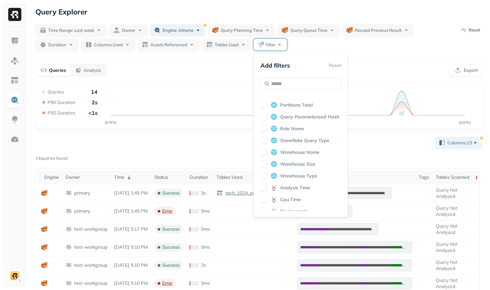
scroll to position [314, 0]
click at [299, 113] on span "Query Parameterized Hash" at bounding box center [309, 116] width 59 height 6
click at [184, 58] on div "**********" at bounding box center [259, 222] width 461 height 445
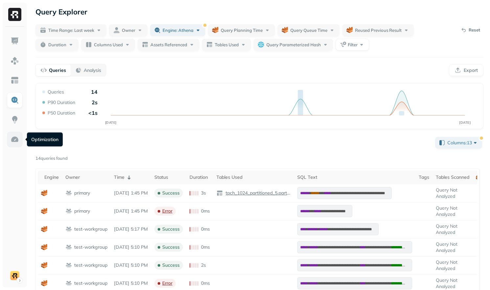
click at [11, 138] on img at bounding box center [15, 139] width 9 height 9
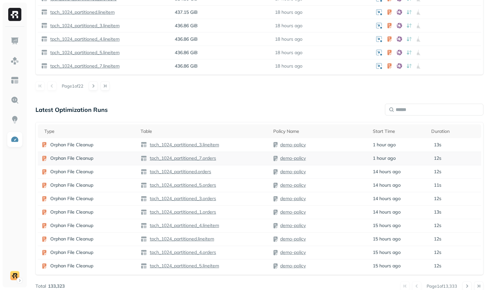
scroll to position [506, 0]
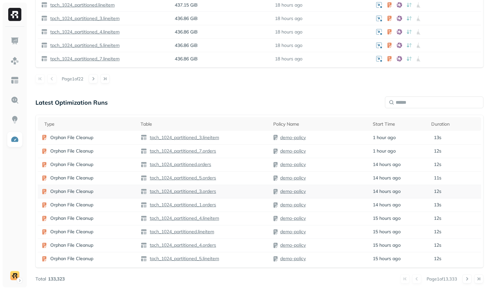
click at [132, 190] on div "Orphan File Cleanup" at bounding box center [87, 191] width 93 height 7
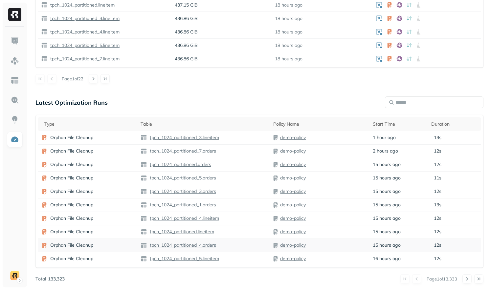
click at [111, 247] on div "Orphan File Cleanup" at bounding box center [87, 245] width 93 height 7
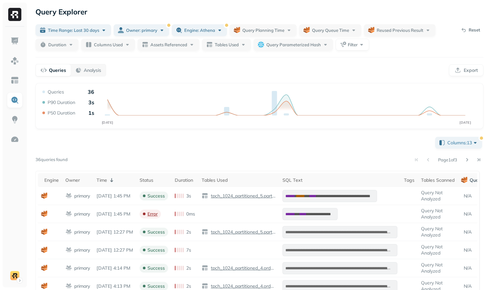
click at [294, 157] on div "Page 1 of 3" at bounding box center [276, 159] width 416 height 9
